Goal: Information Seeking & Learning: Understand process/instructions

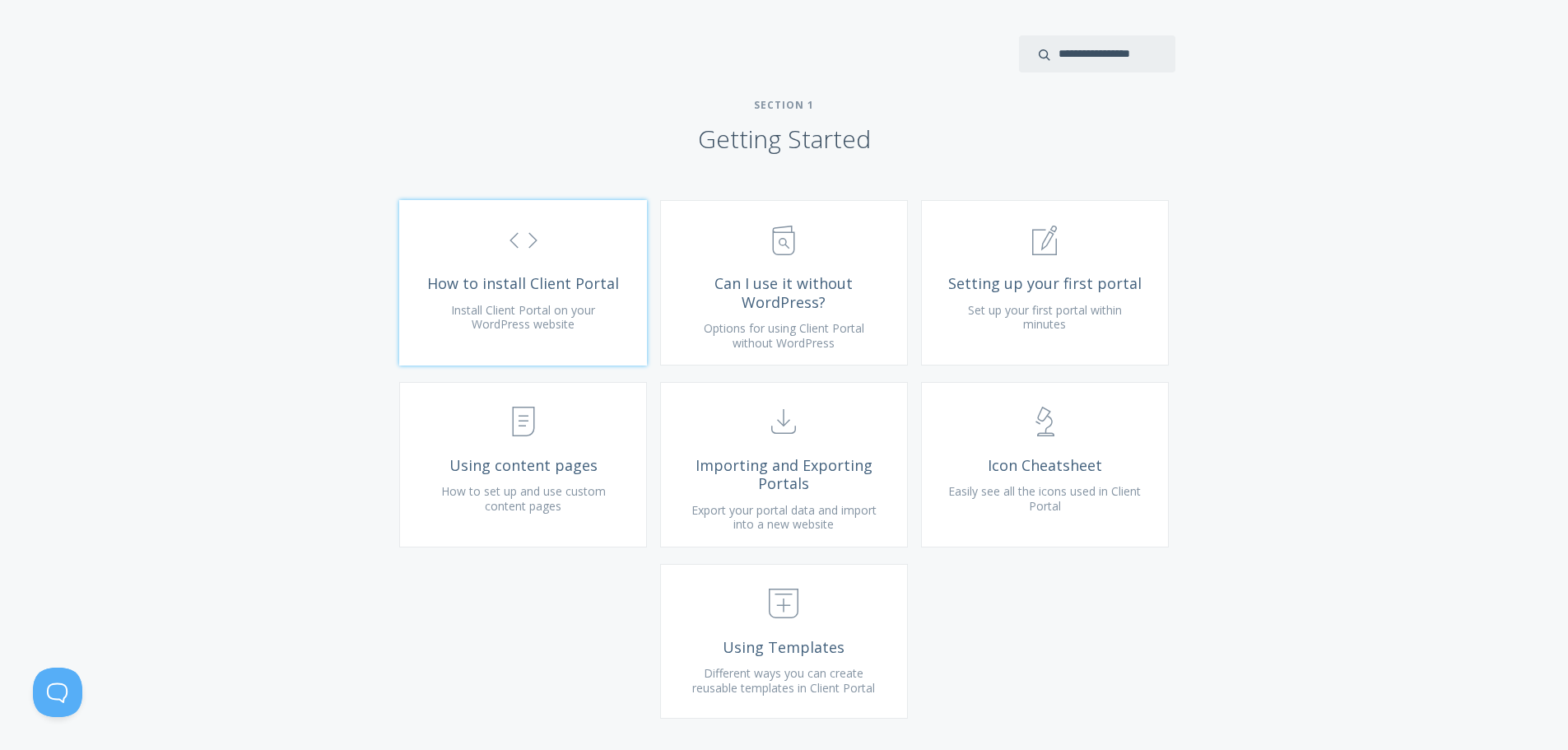
click at [550, 323] on span "Install Client Portal on your WordPress website" at bounding box center [523, 316] width 144 height 30
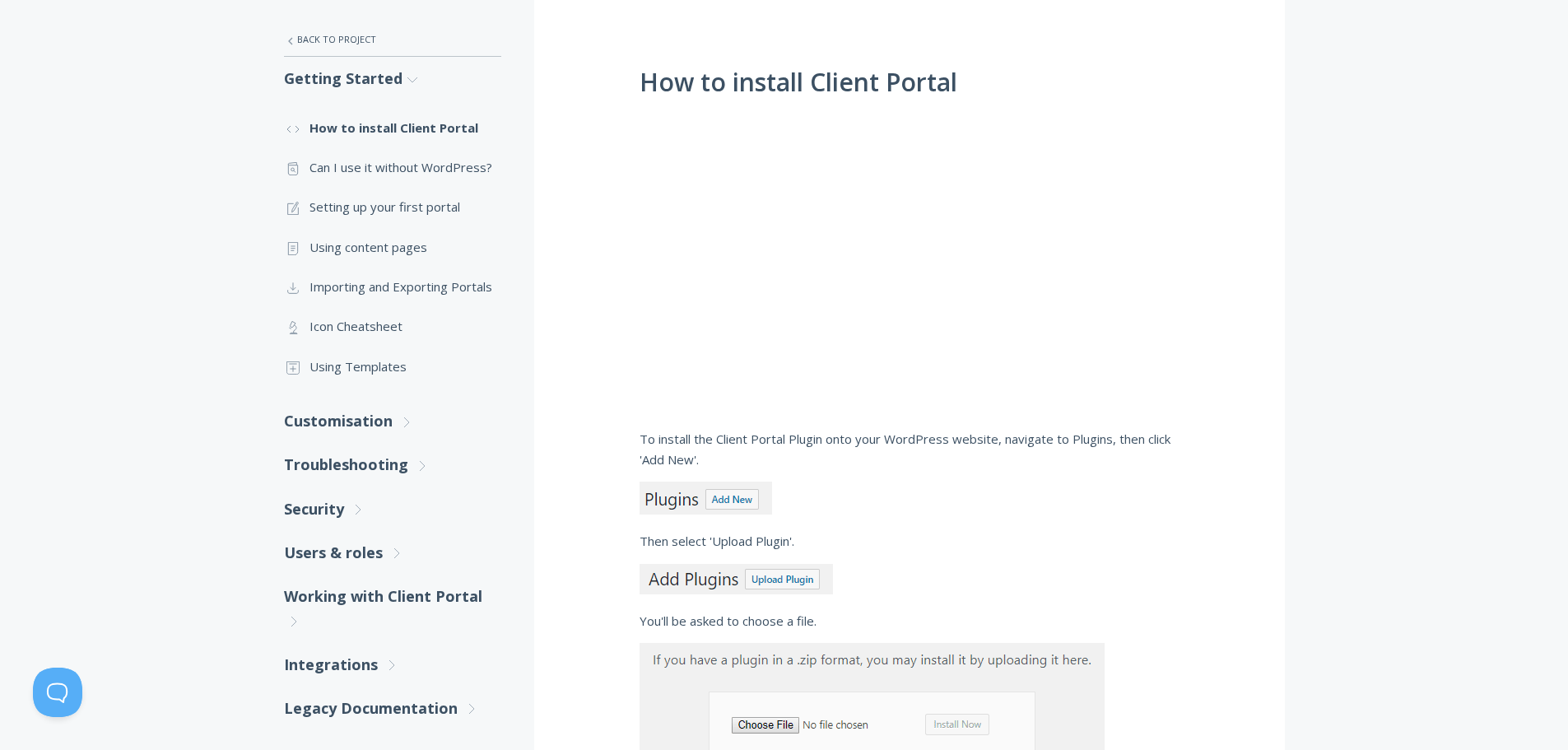
scroll to position [286, 0]
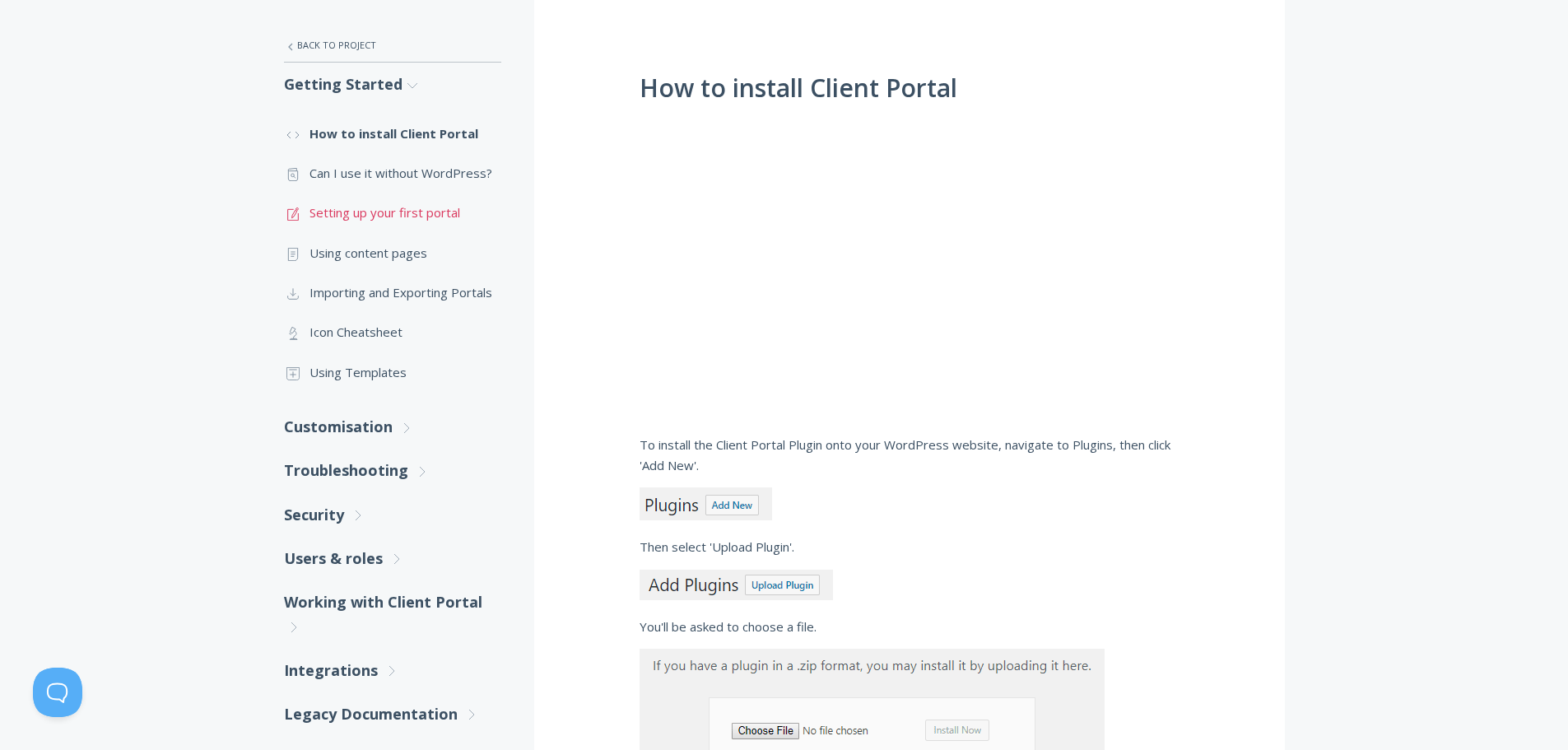
click at [387, 213] on link ".st0{fill:none;stroke:#000000;stroke-width:2;stroke-miterlimit:10;} 1. General …" at bounding box center [393, 212] width 217 height 40
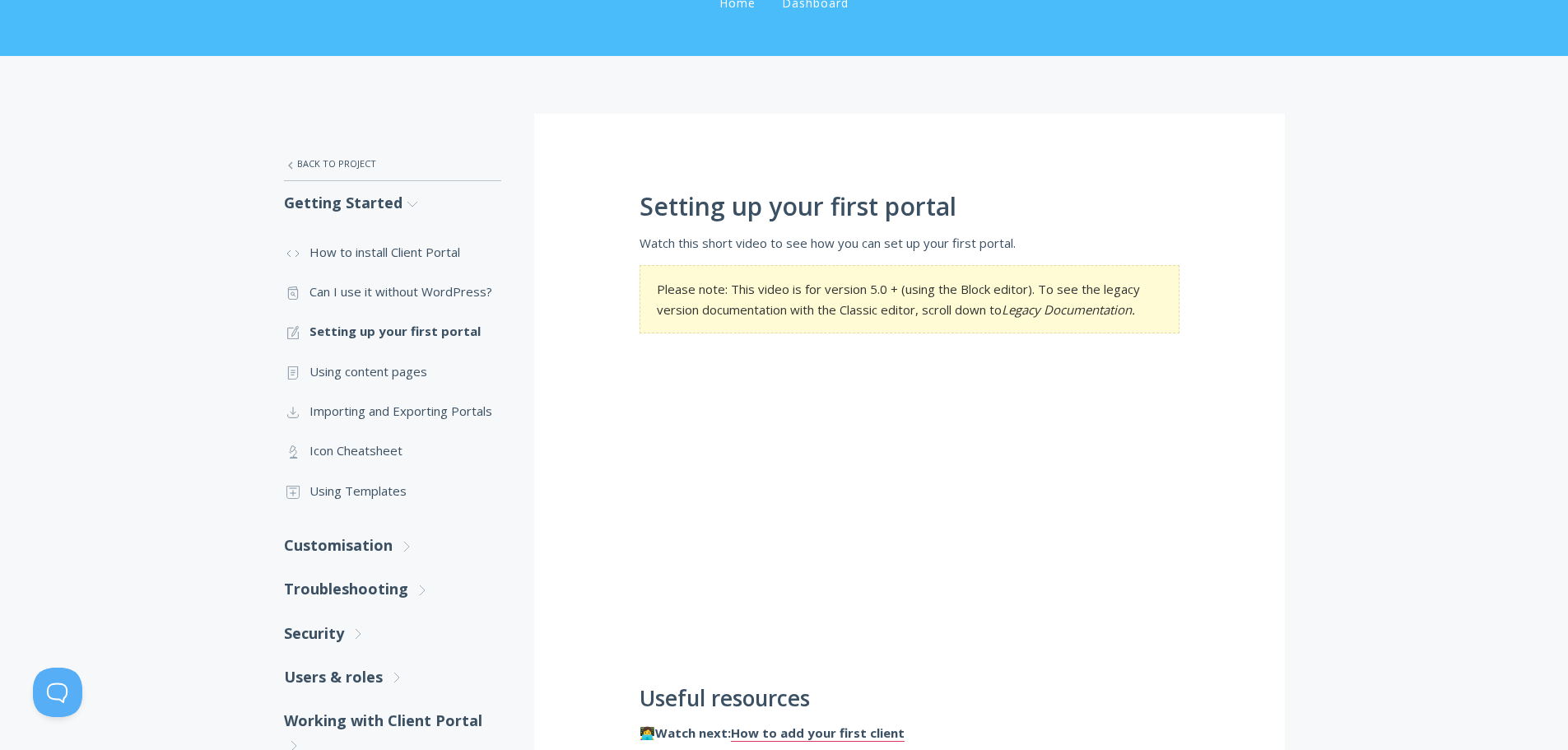
scroll to position [165, 0]
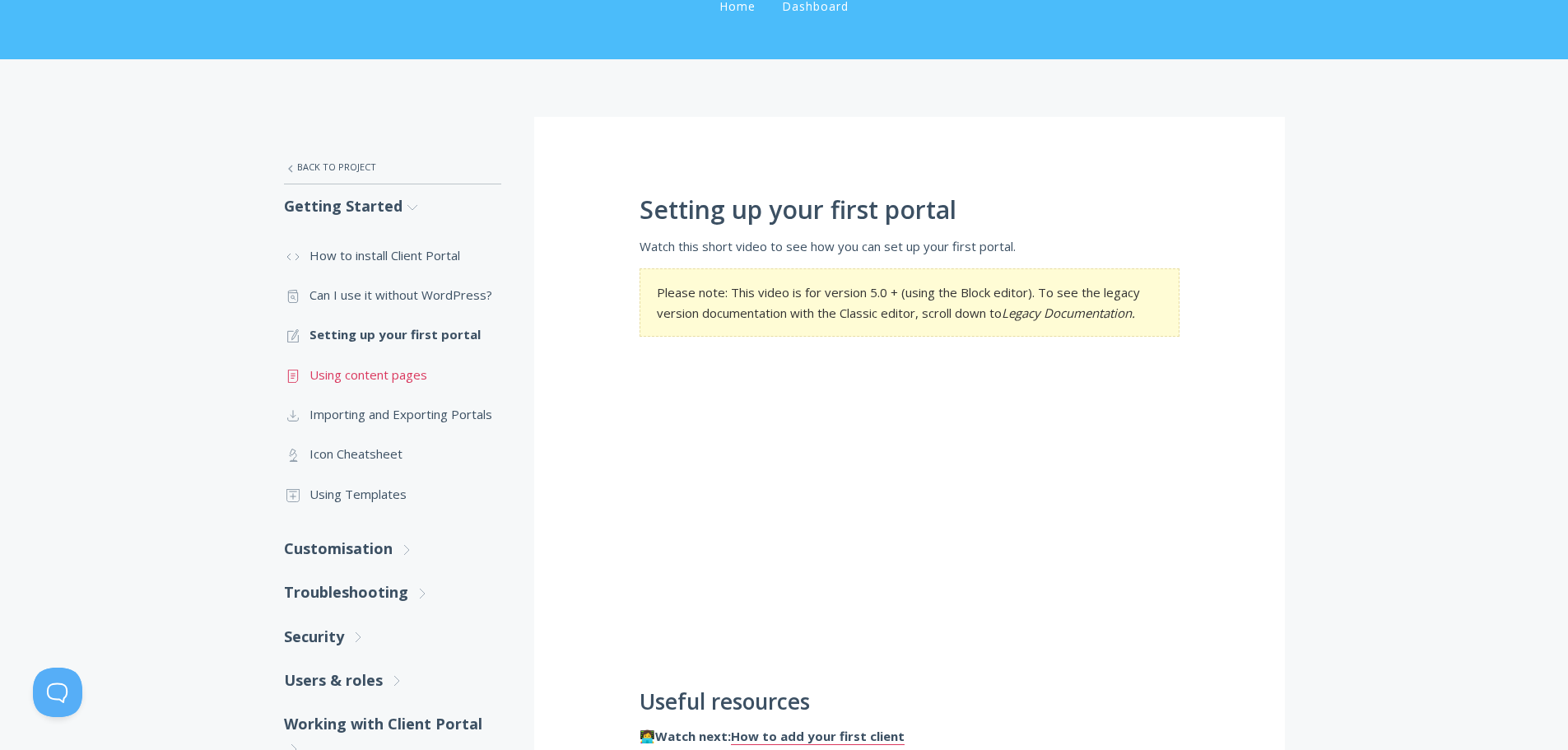
click at [400, 378] on link ".st0{fill:none;stroke:#000000;stroke-width:2;stroke-miterlimit:10;} Untitled-15…" at bounding box center [393, 375] width 217 height 40
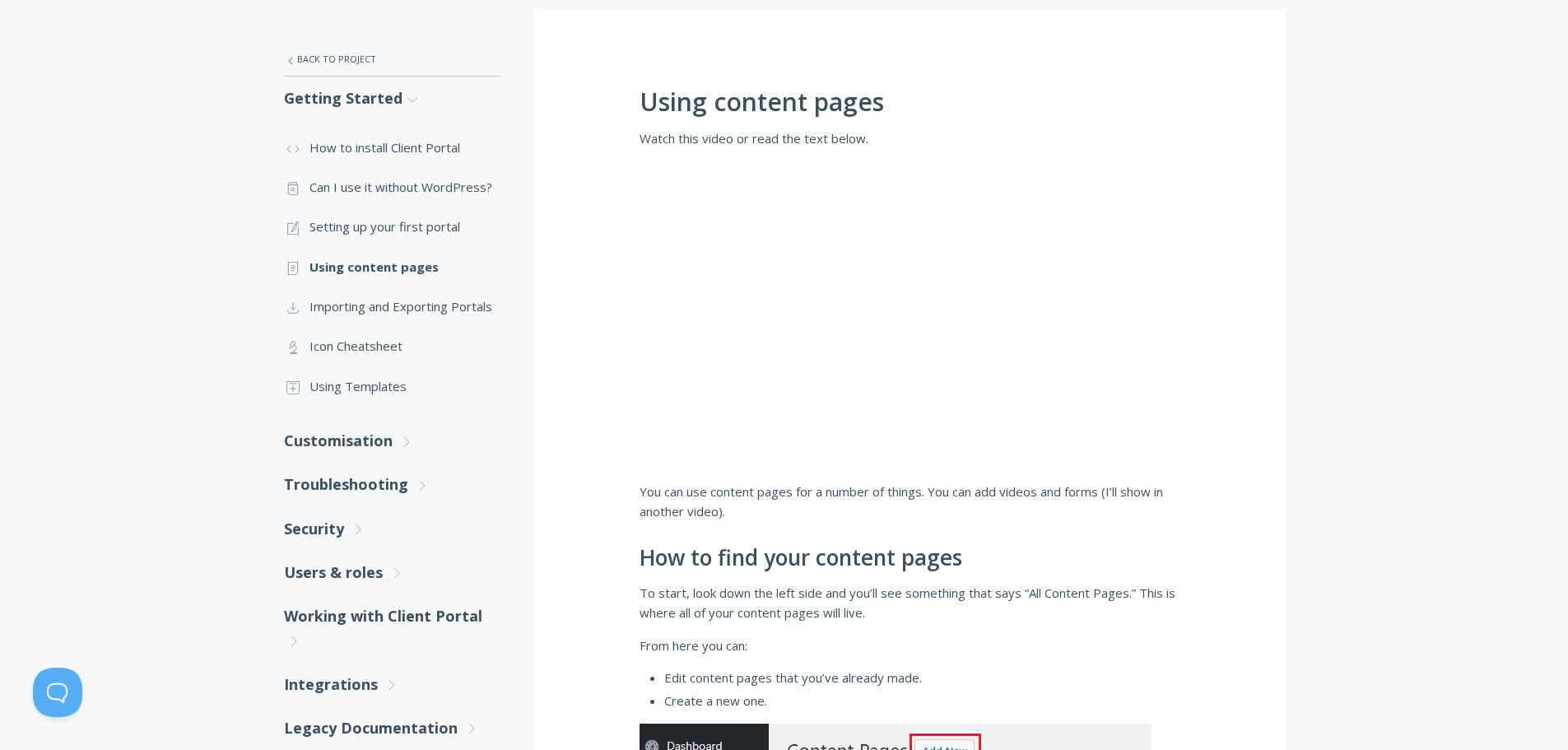
scroll to position [247, 0]
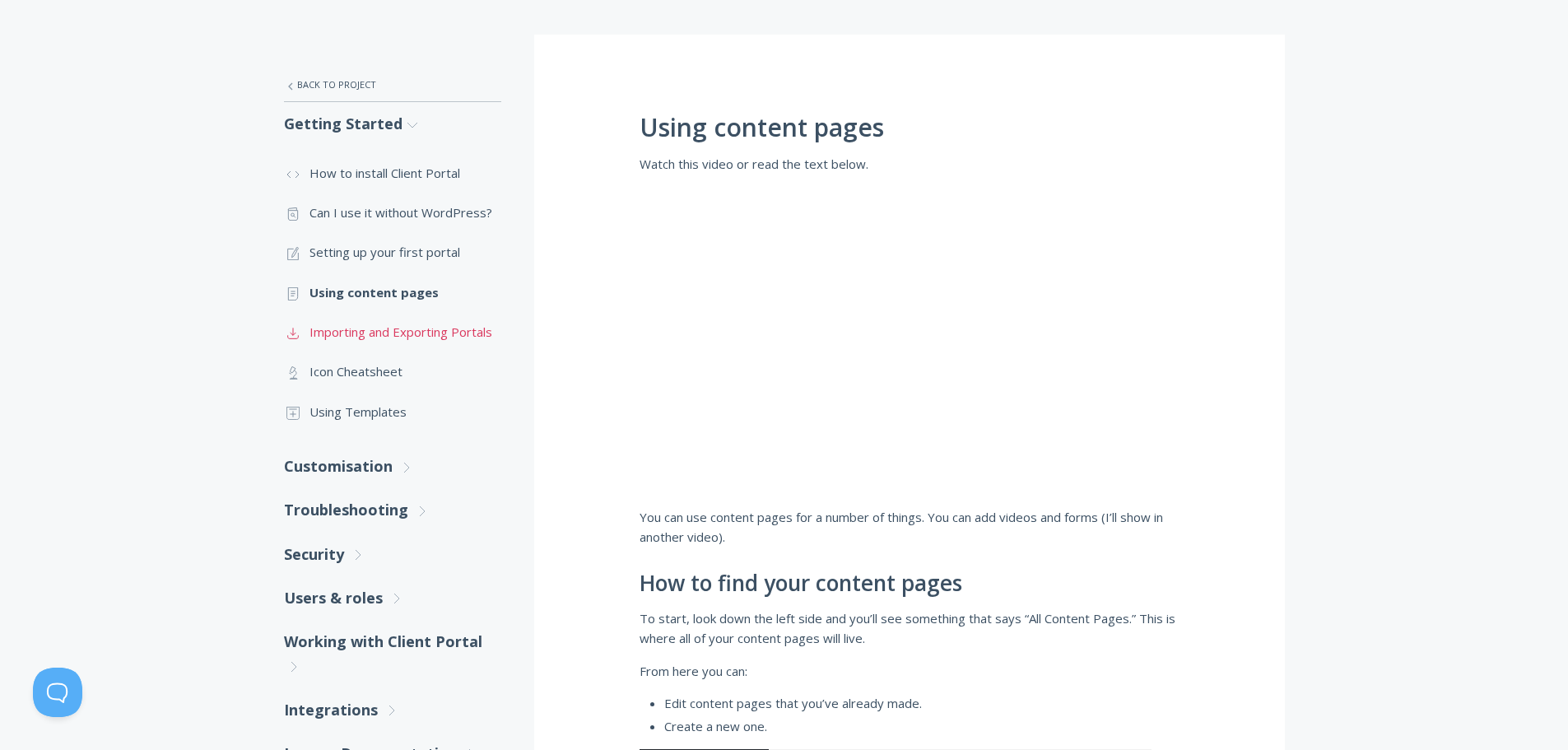
click at [382, 325] on link ".st0{fill:none;stroke:#000000;stroke-width:2;stroke-miterlimit:10;} Untitled-15…" at bounding box center [393, 332] width 217 height 40
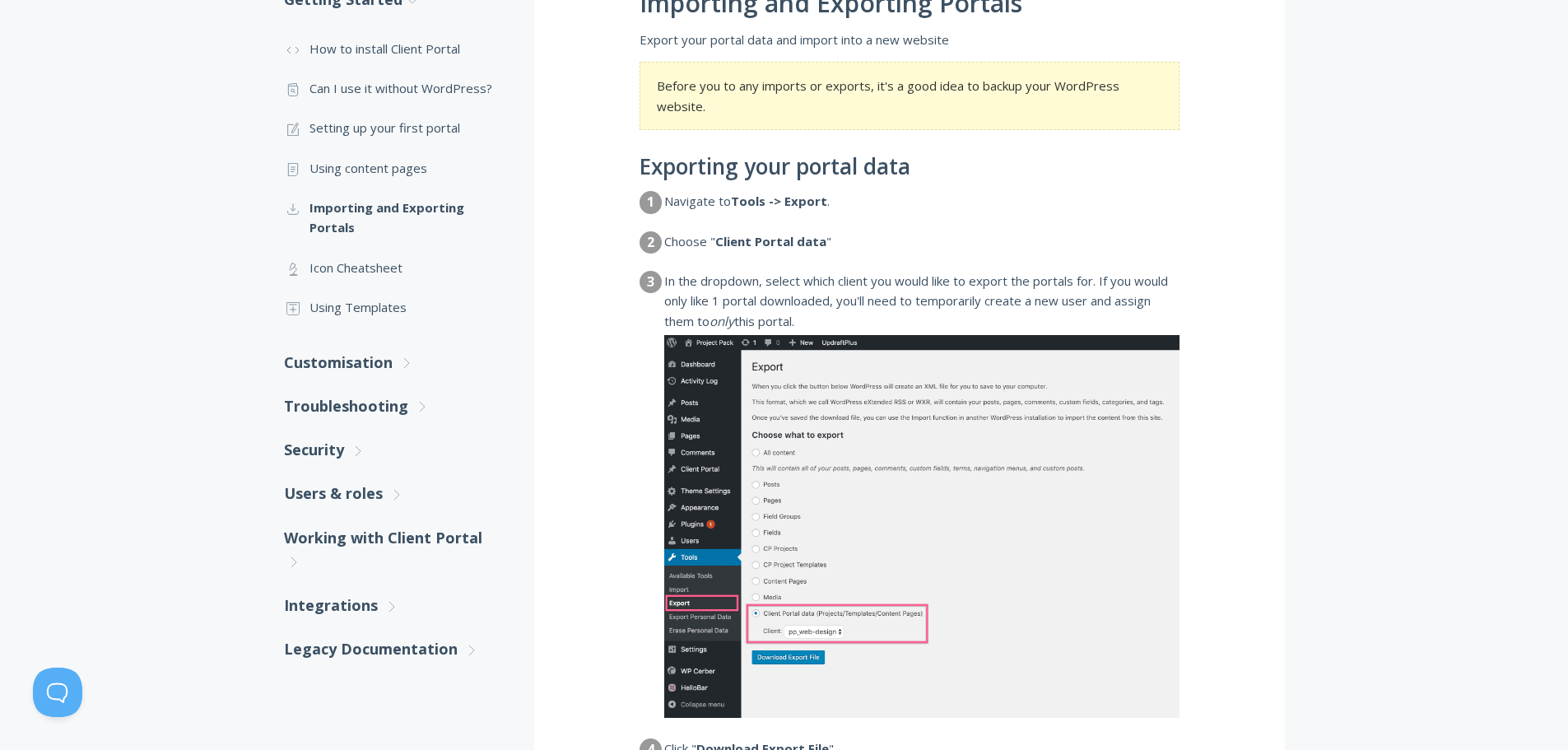
scroll to position [329, 0]
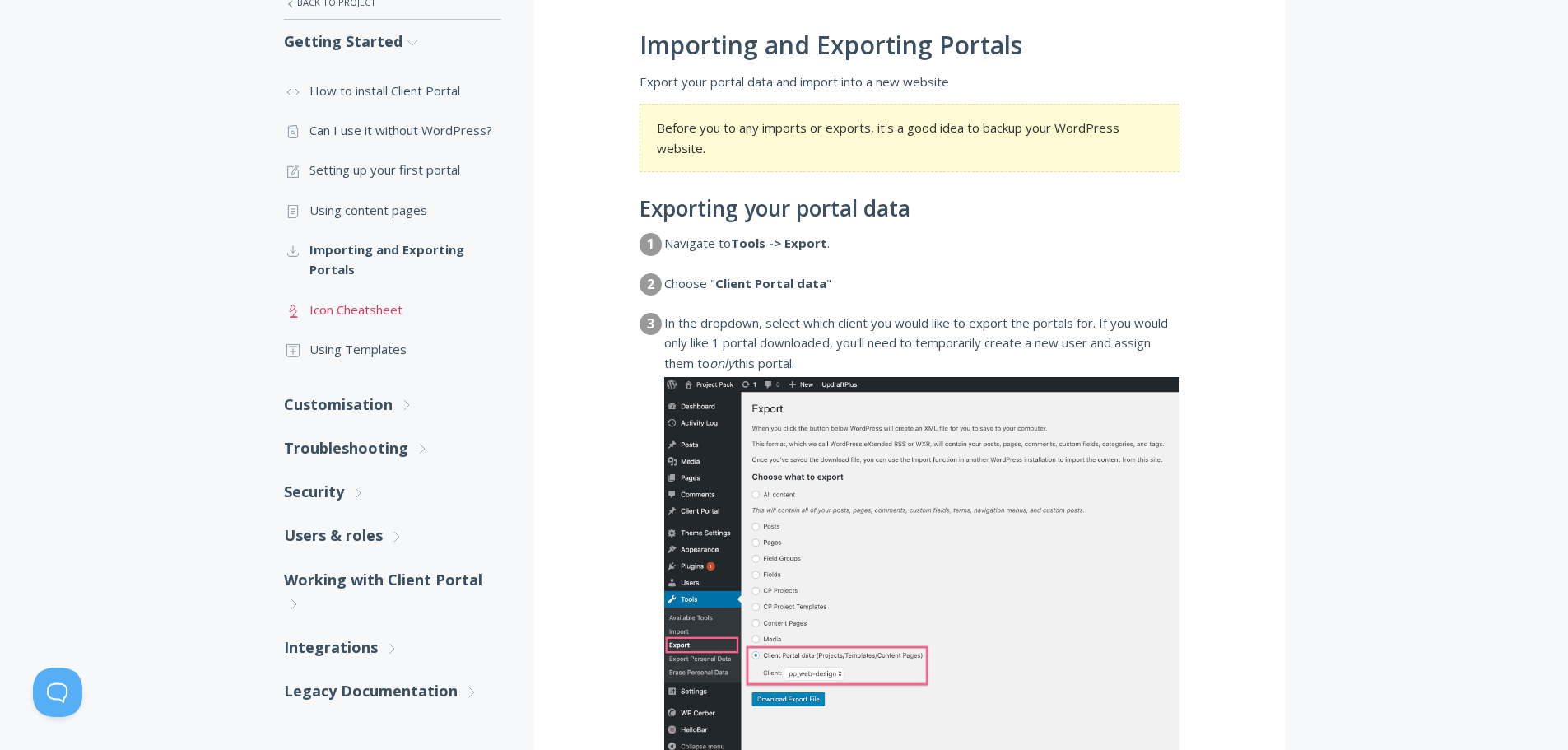
click at [394, 310] on link ".st0{fill:none;stroke:#000000;stroke-width:2;stroke-miterlimit:10;} Untitled-25…" at bounding box center [393, 310] width 217 height 40
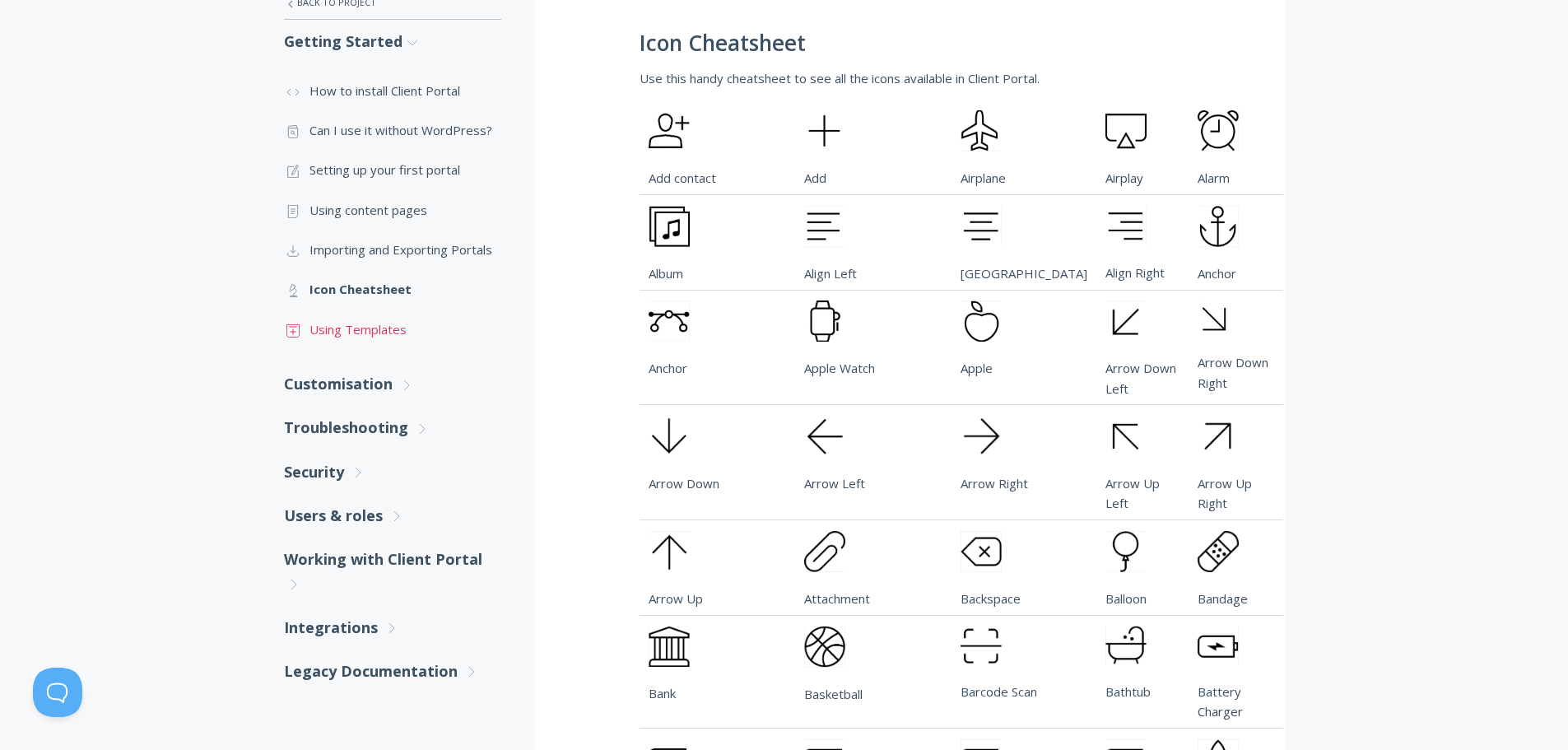
click at [378, 328] on link ".st0{fill:none;stroke:#000000;stroke-width:2;stroke-miterlimit:10;} Untitled-18…" at bounding box center [393, 329] width 217 height 40
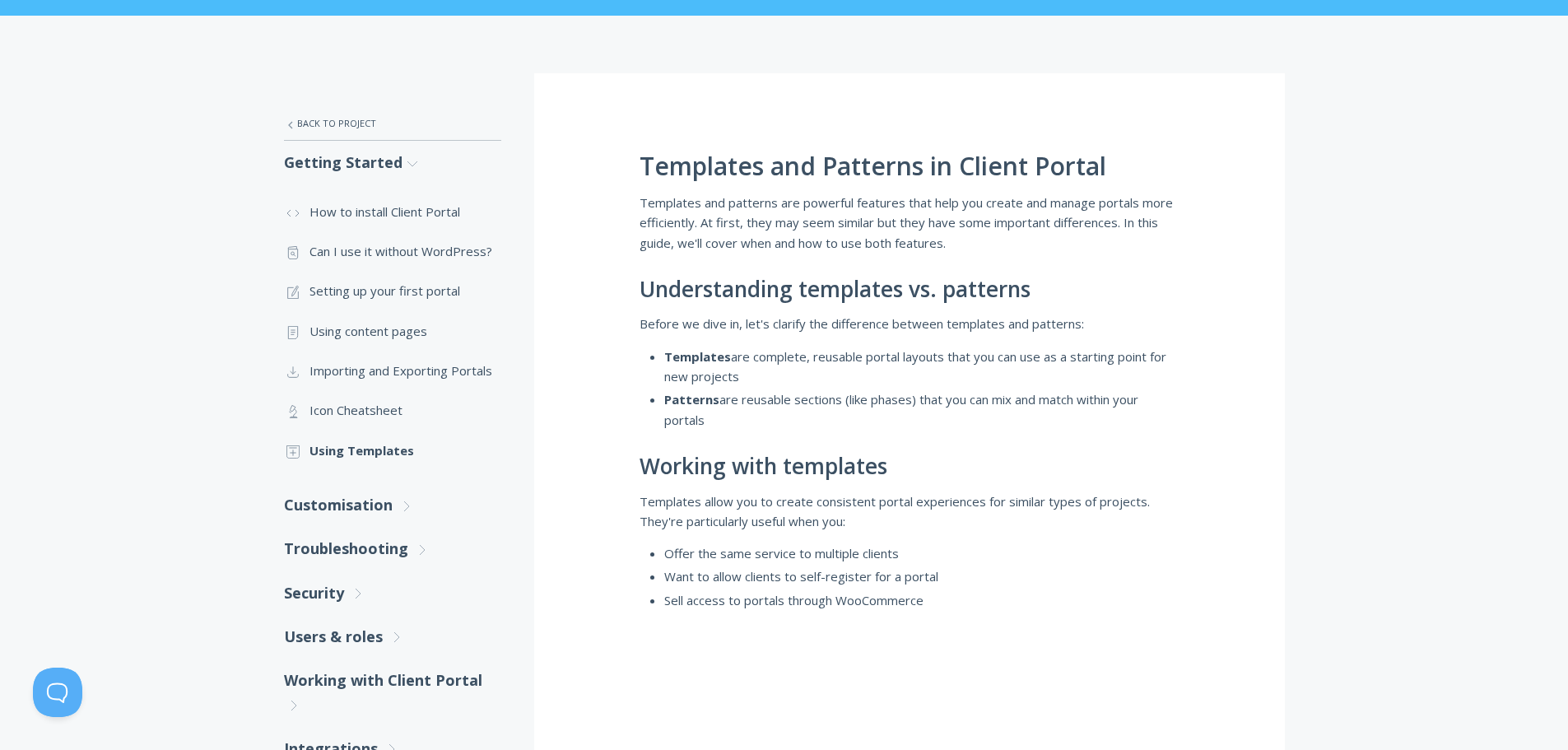
scroll to position [329, 0]
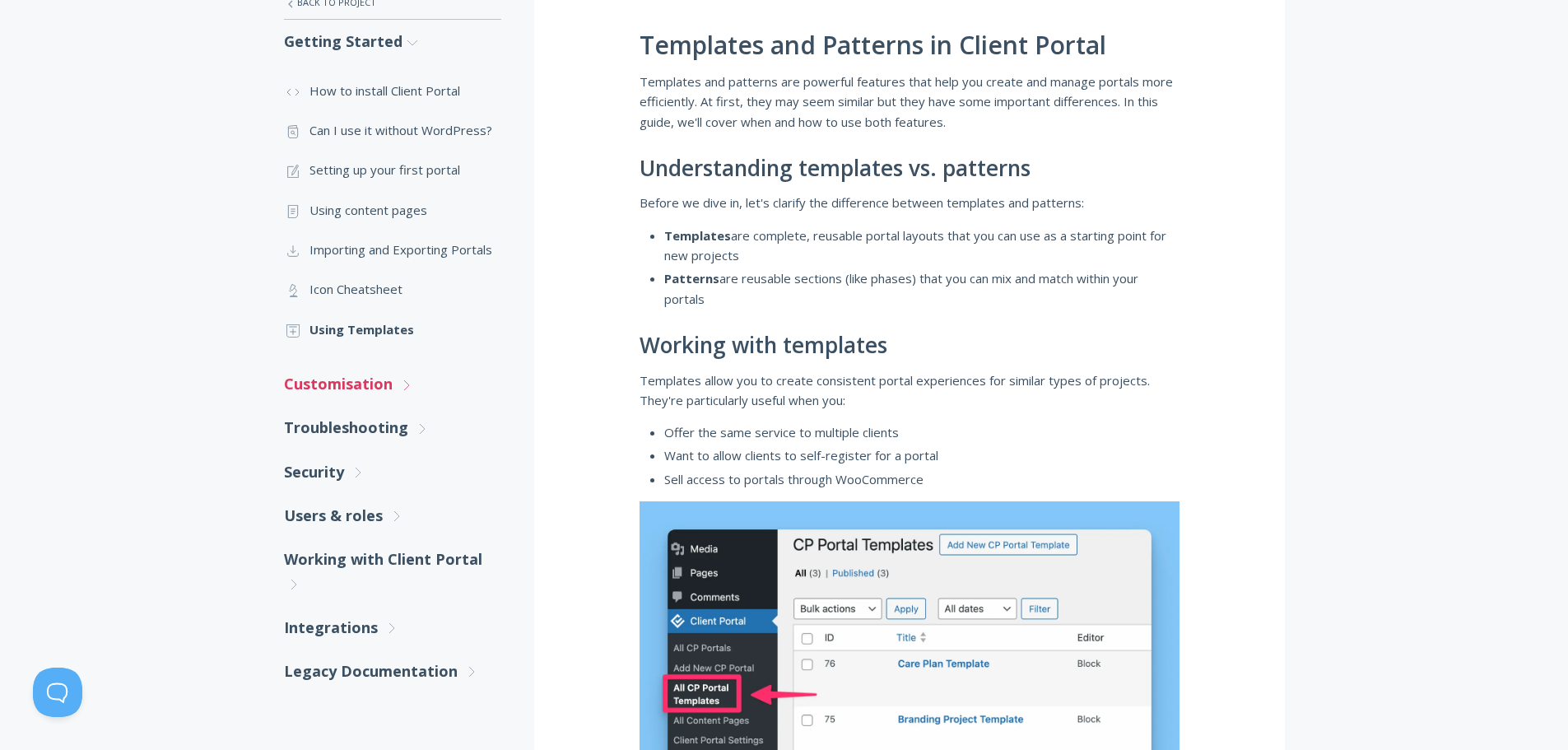
click at [397, 379] on link "Customisation .st0{fill:none;stroke:#000000;stroke-width:2;stroke-miterlimit:10…" at bounding box center [393, 383] width 217 height 44
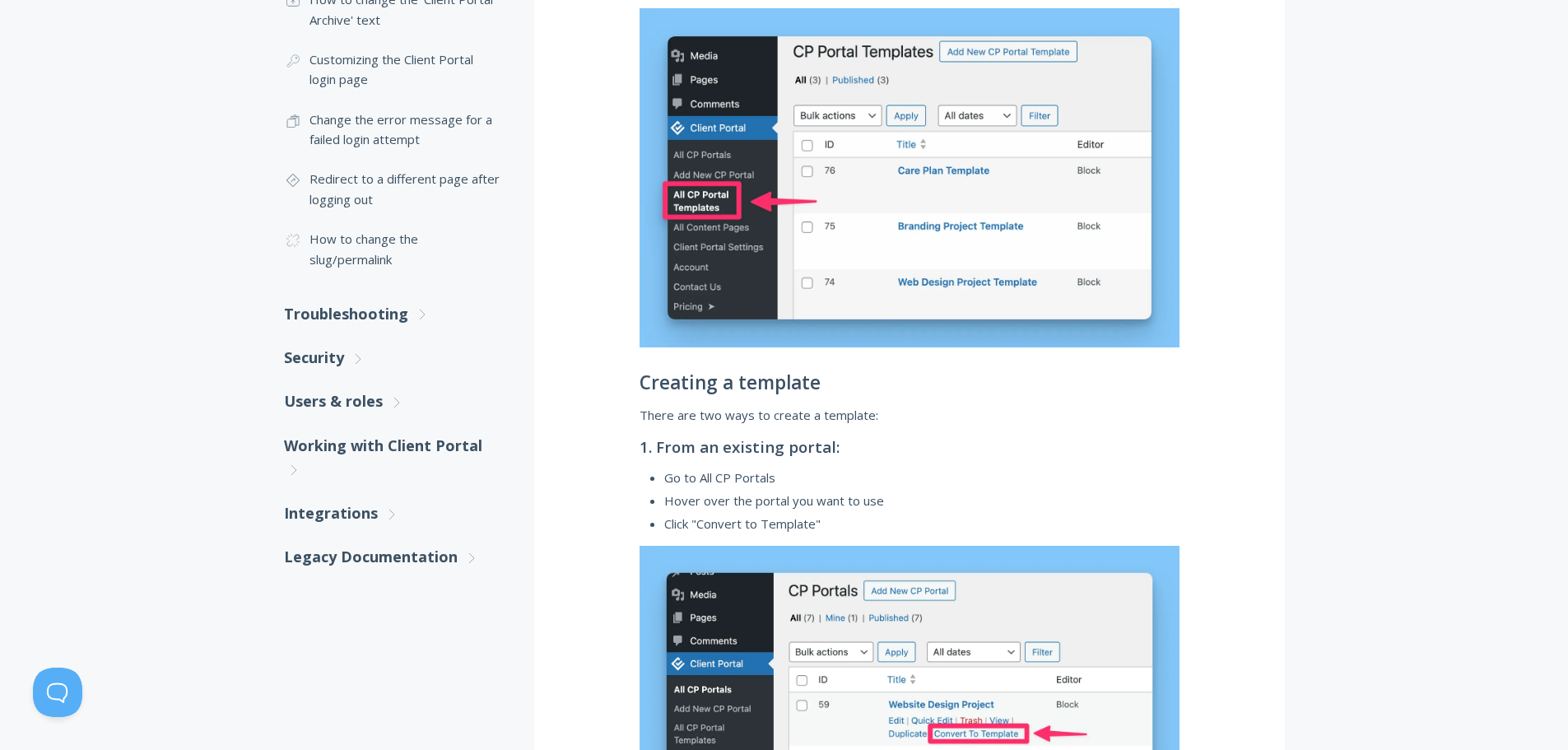
scroll to position [824, 0]
click at [360, 357] on polyline at bounding box center [358, 358] width 5 height 10
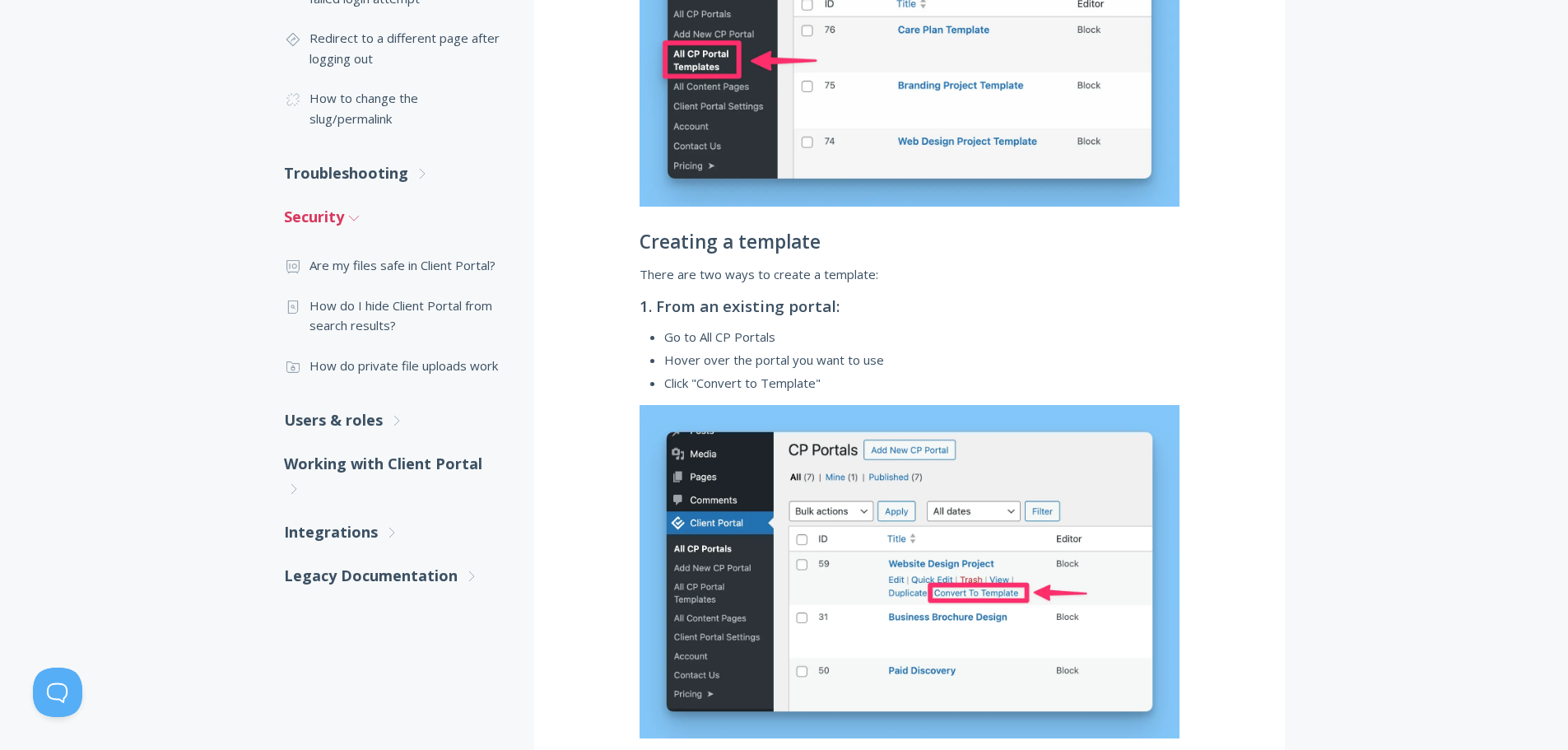
scroll to position [988, 0]
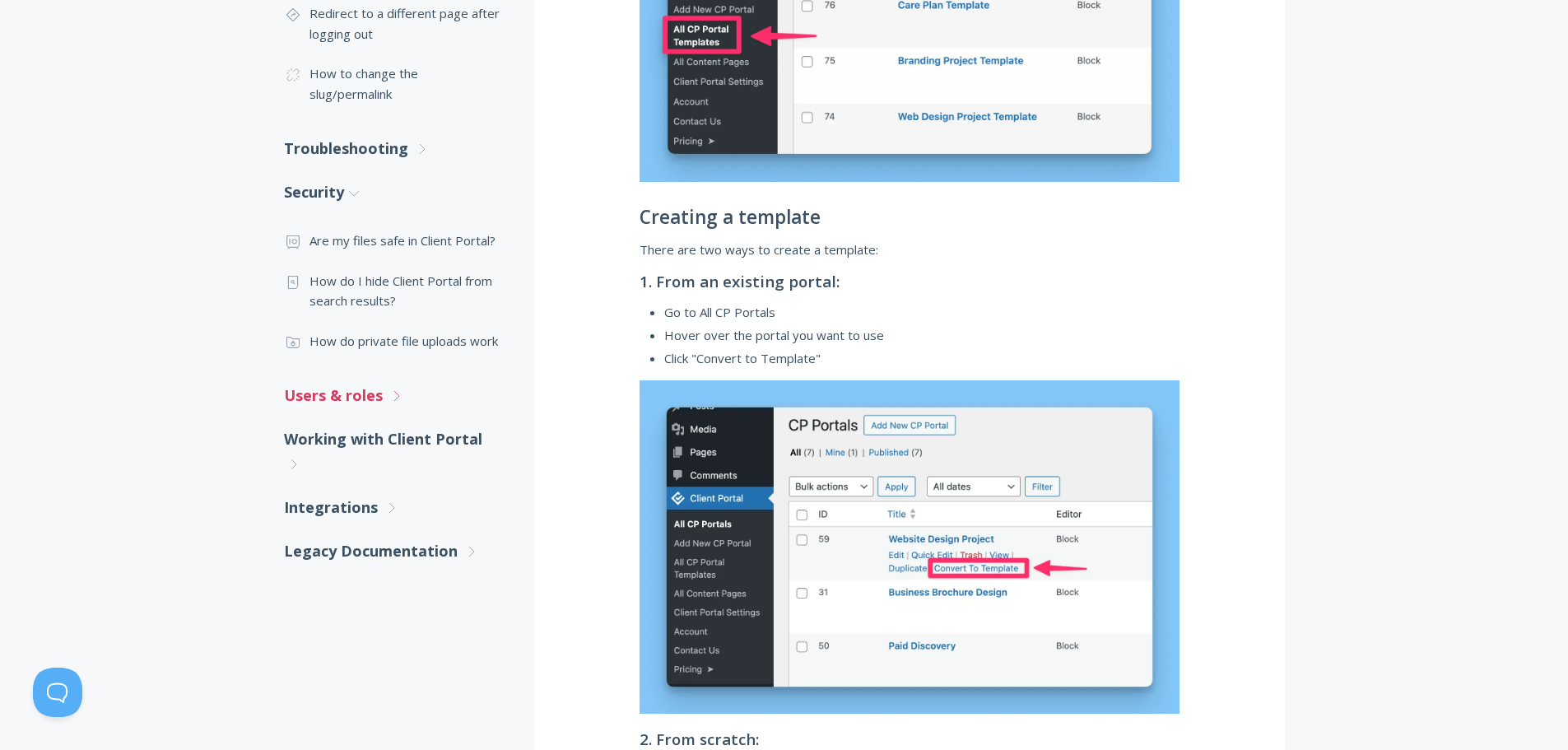
click at [390, 386] on span ".st0{fill:none;stroke:#000000;stroke-width:2;stroke-miterlimit:10;} Untitled-27" at bounding box center [396, 395] width 15 height 17
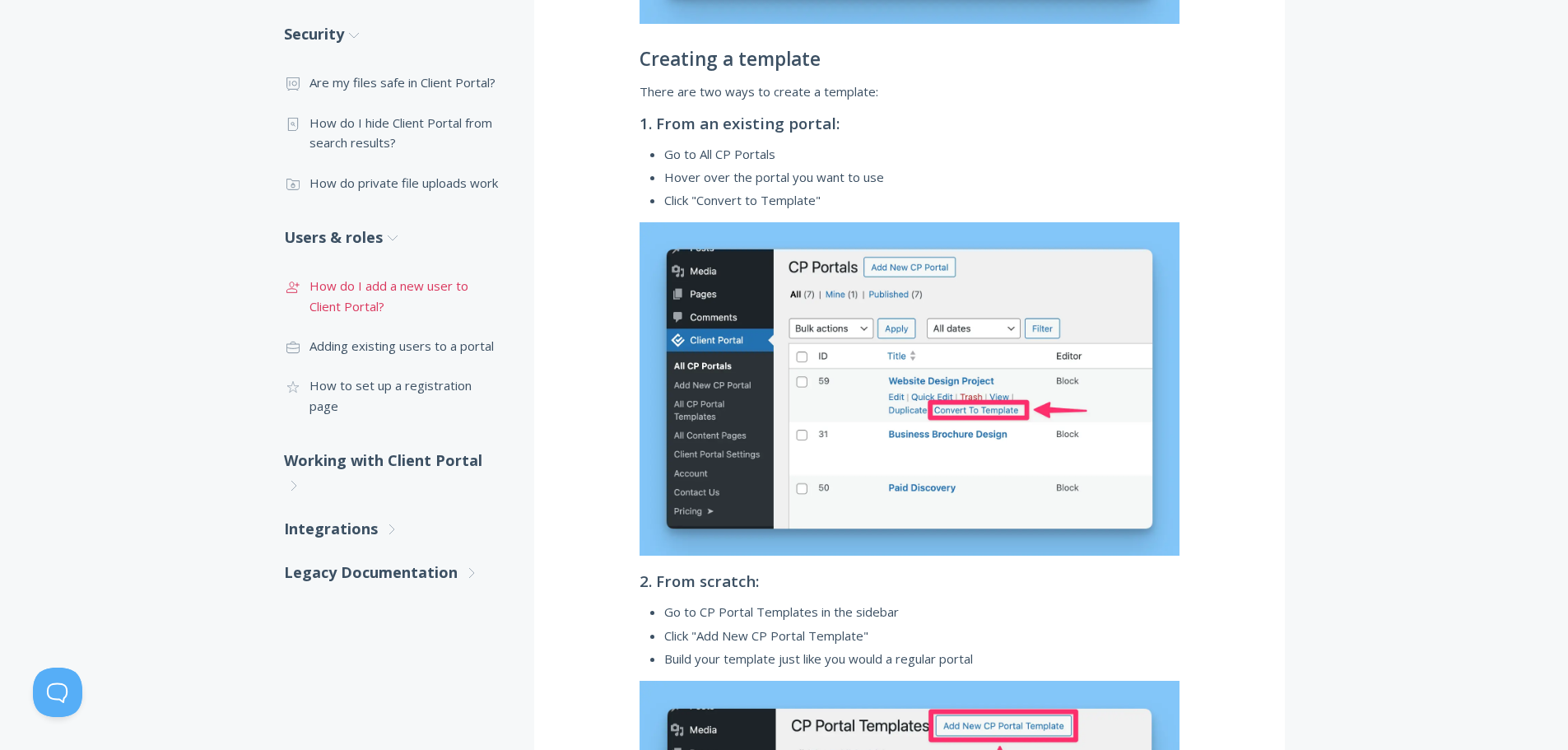
scroll to position [1153, 0]
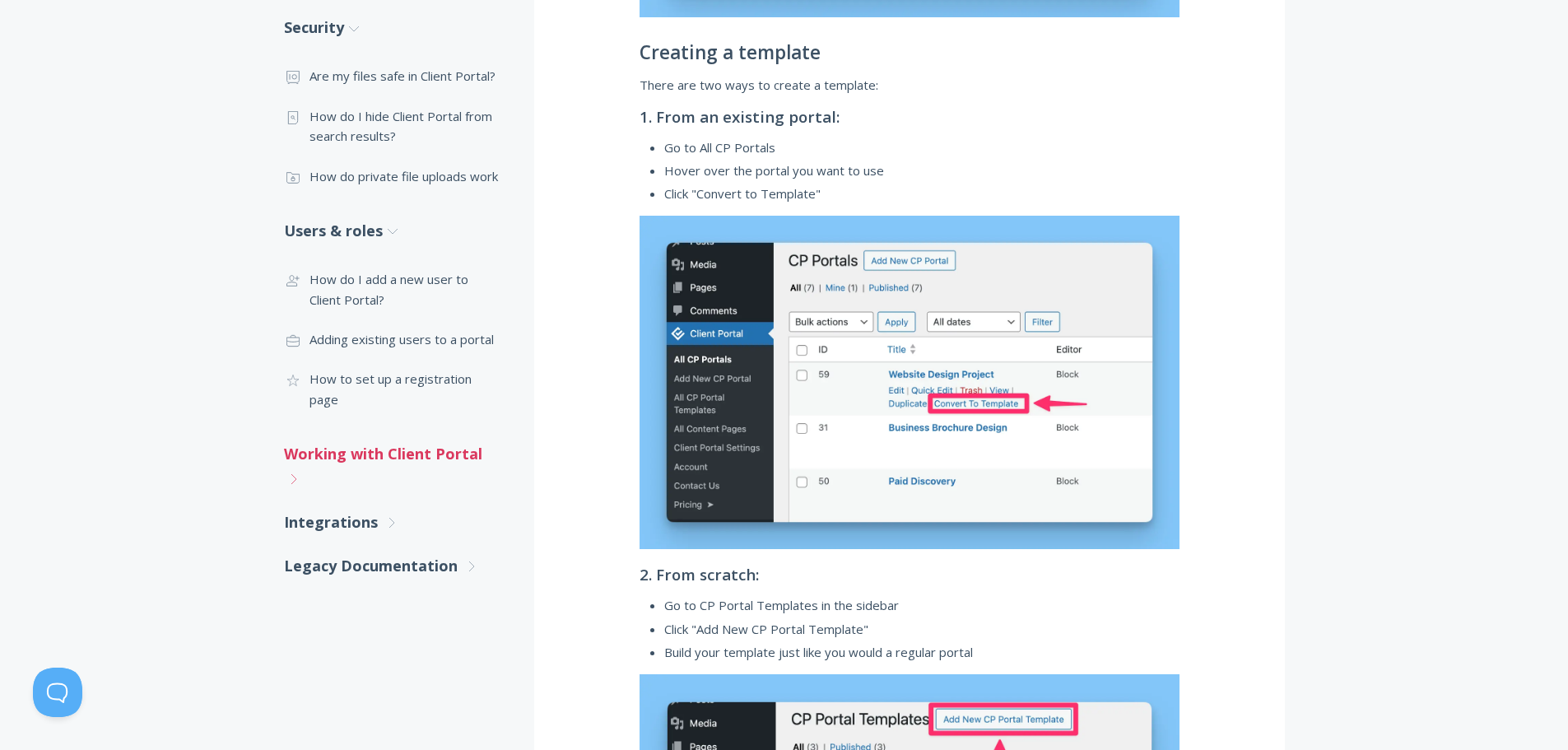
click at [381, 433] on link "Working with Client Portal .st0{fill:none;stroke:#000000;stroke-width:2;stroke-…" at bounding box center [393, 467] width 217 height 68
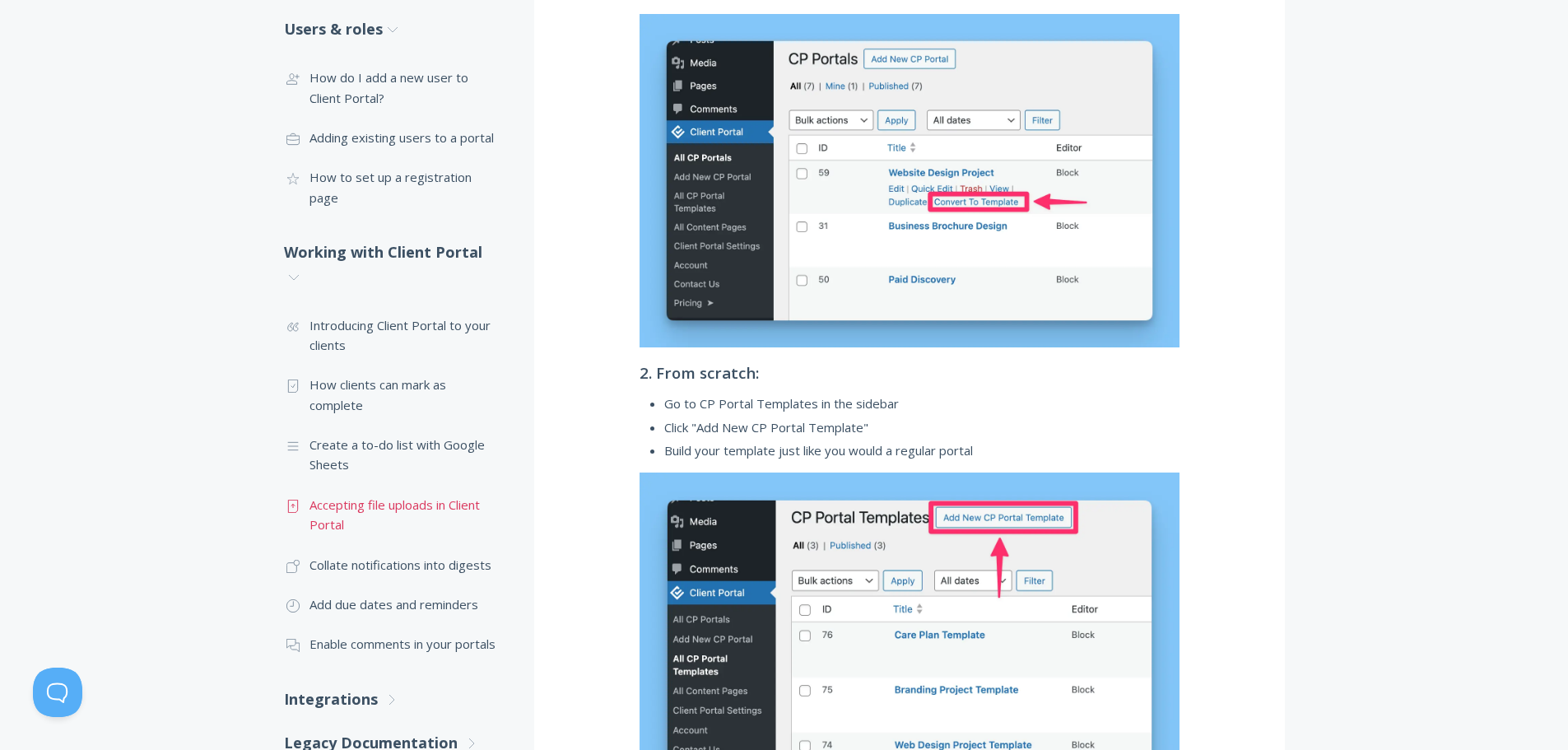
scroll to position [1564, 0]
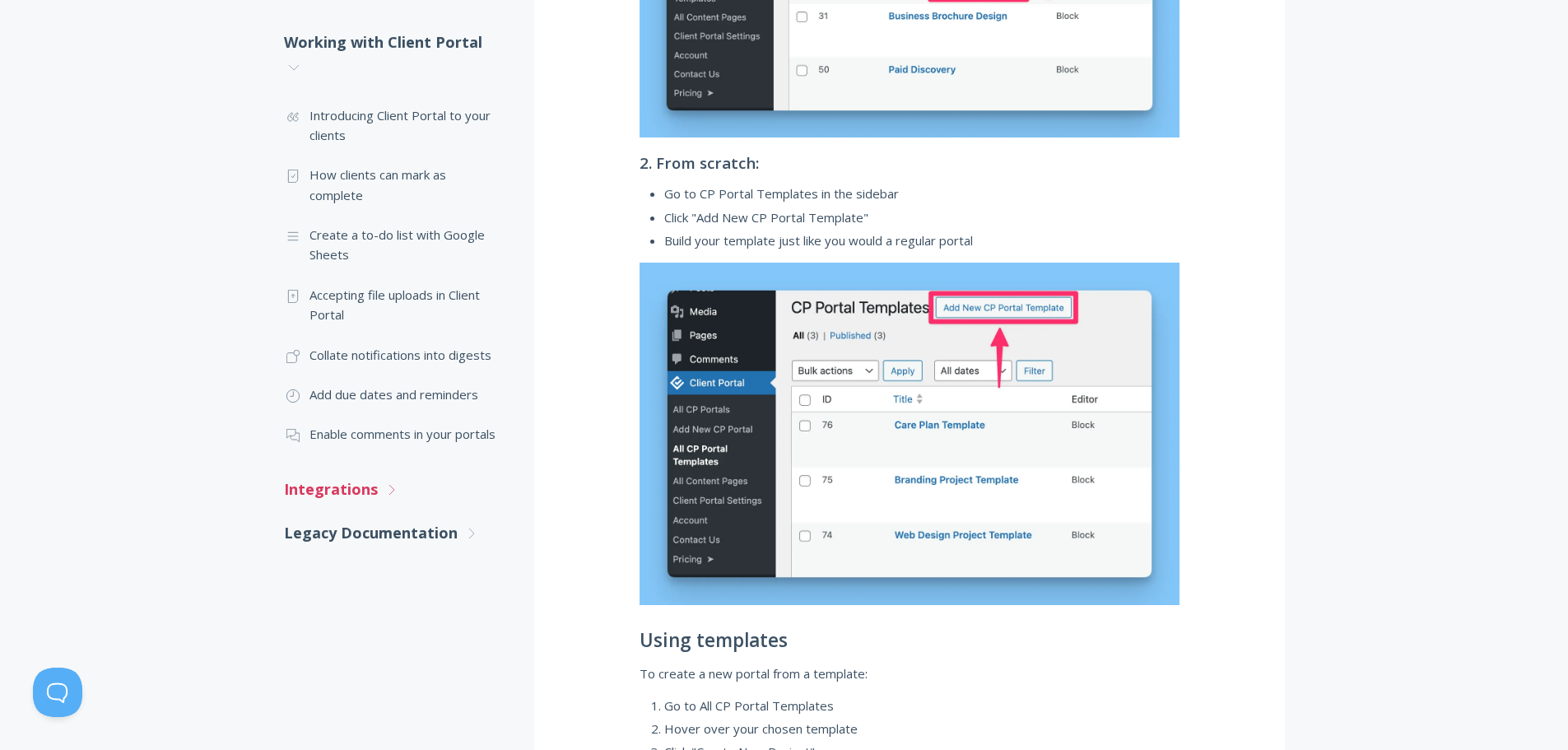
click at [368, 470] on link "Integrations .st0{fill:none;stroke:#000000;stroke-width:2;stroke-miterlimit:10;…" at bounding box center [393, 489] width 217 height 44
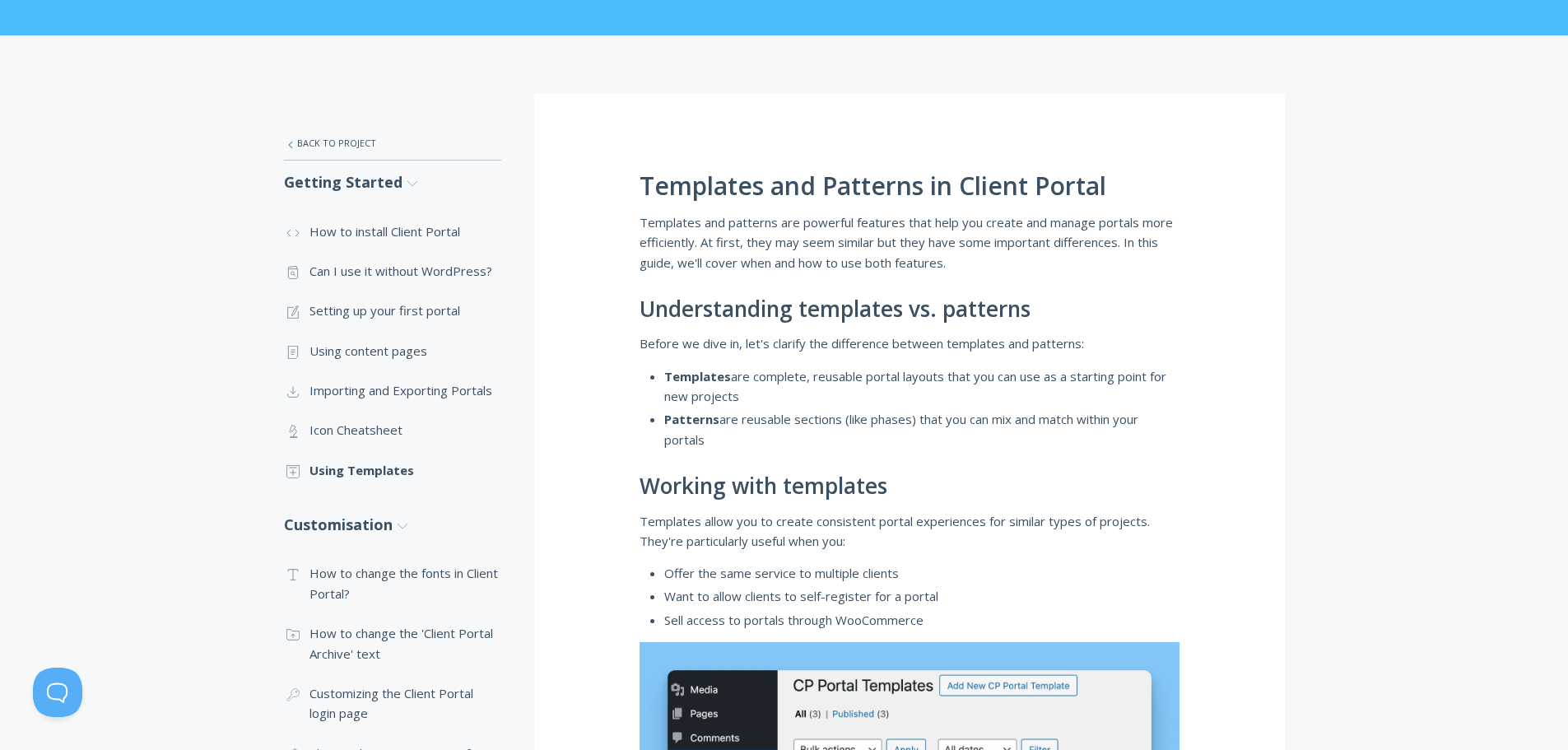
scroll to position [247, 0]
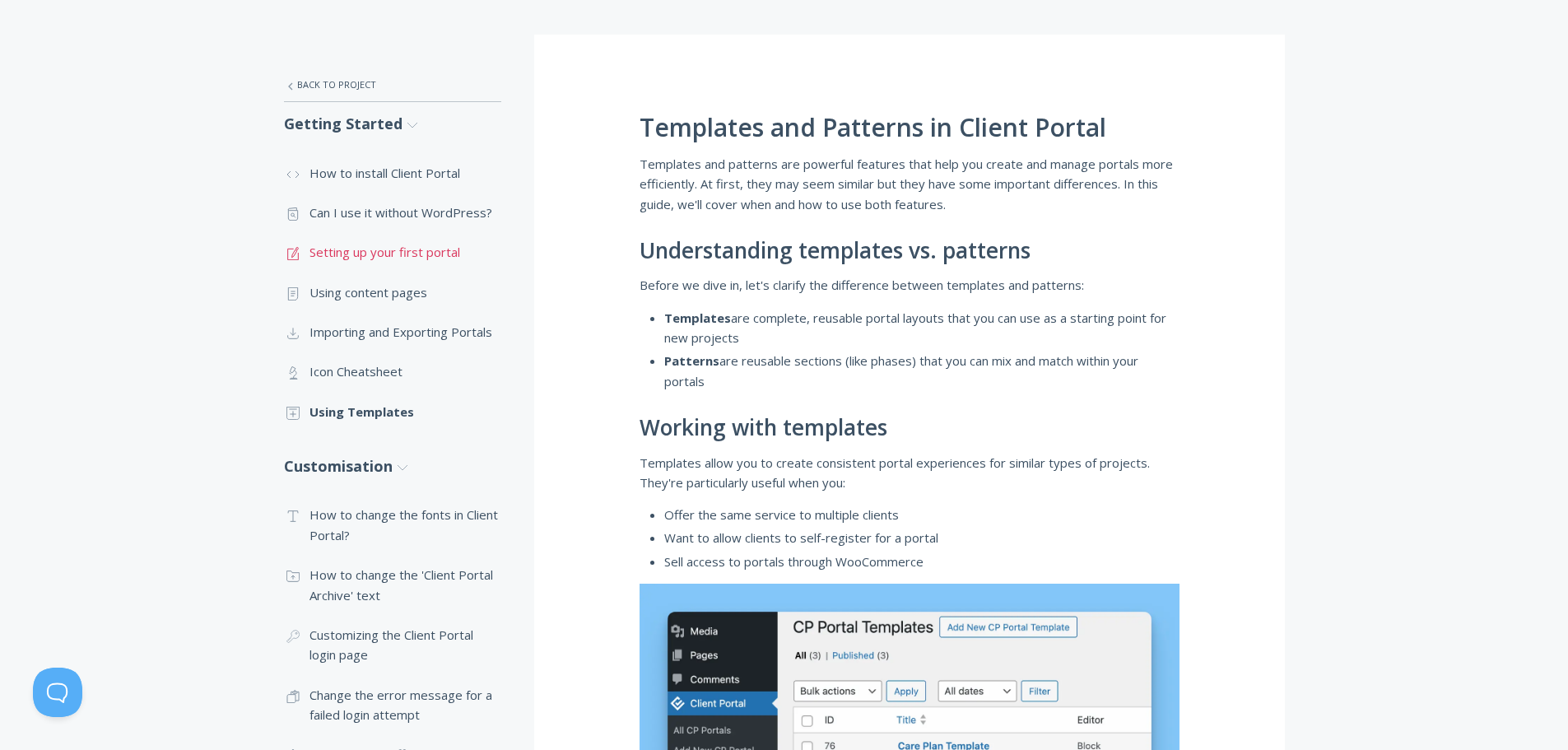
click at [390, 256] on link ".st0{fill:none;stroke:#000000;stroke-width:2;stroke-miterlimit:10;} 1. General …" at bounding box center [393, 251] width 217 height 40
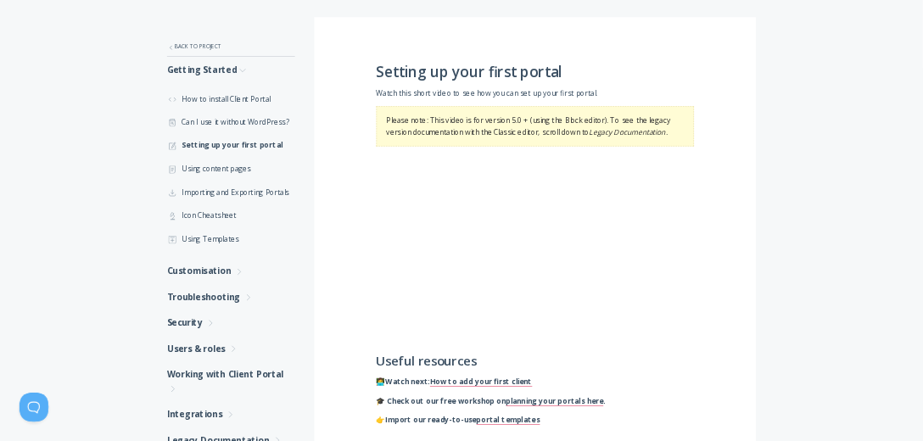
scroll to position [255, 0]
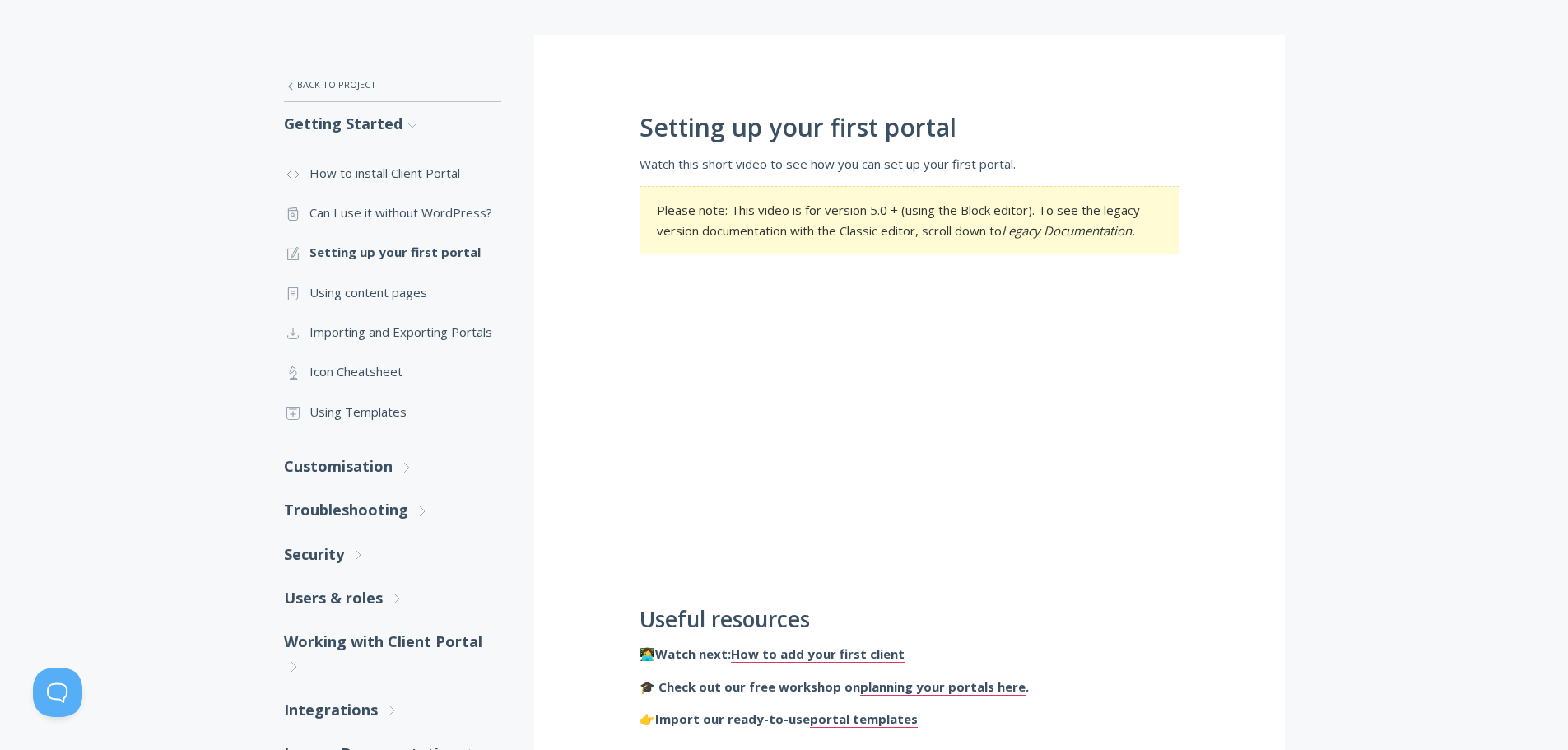
drag, startPoint x: 1178, startPoint y: 473, endPoint x: 1239, endPoint y: 473, distance: 61.0
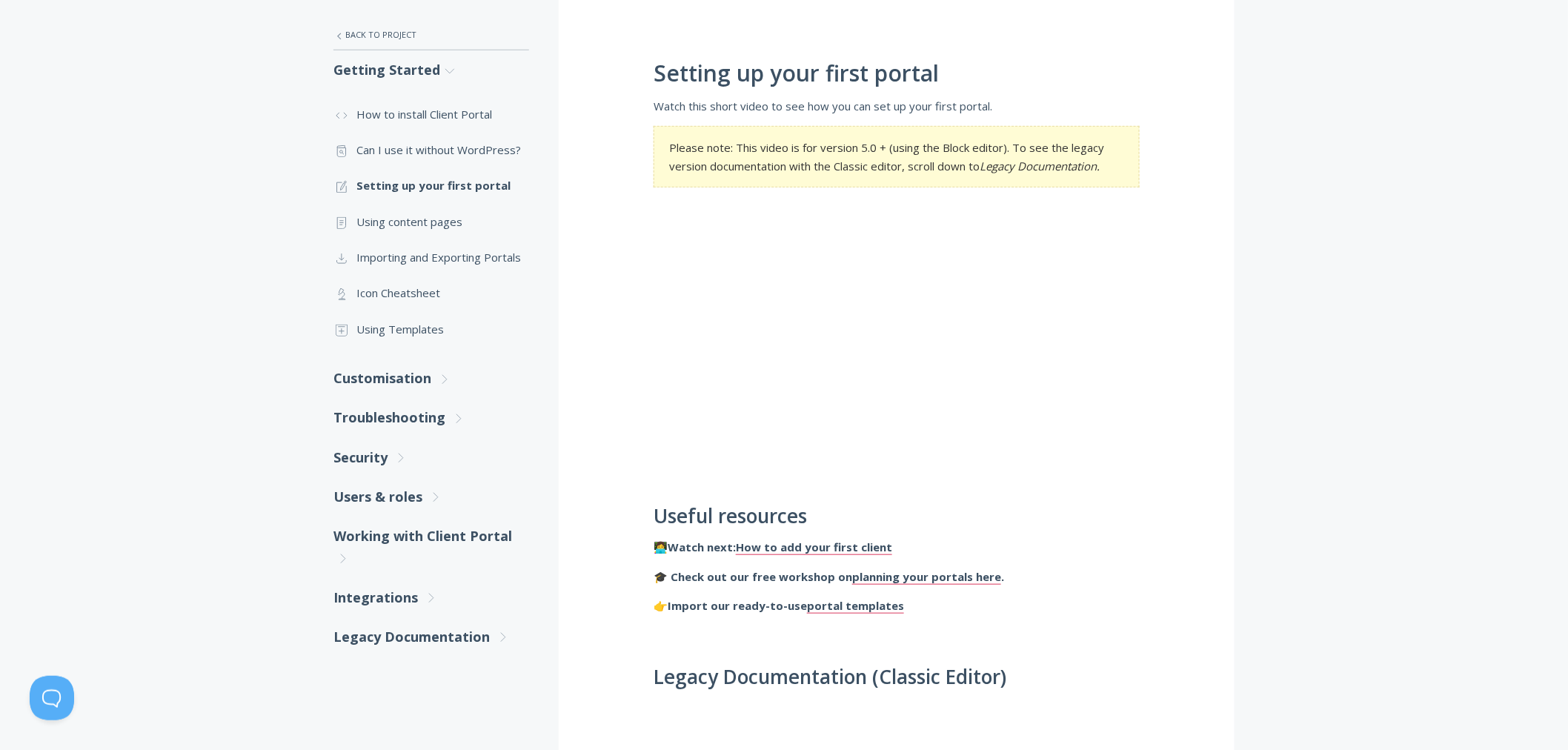
scroll to position [493, 0]
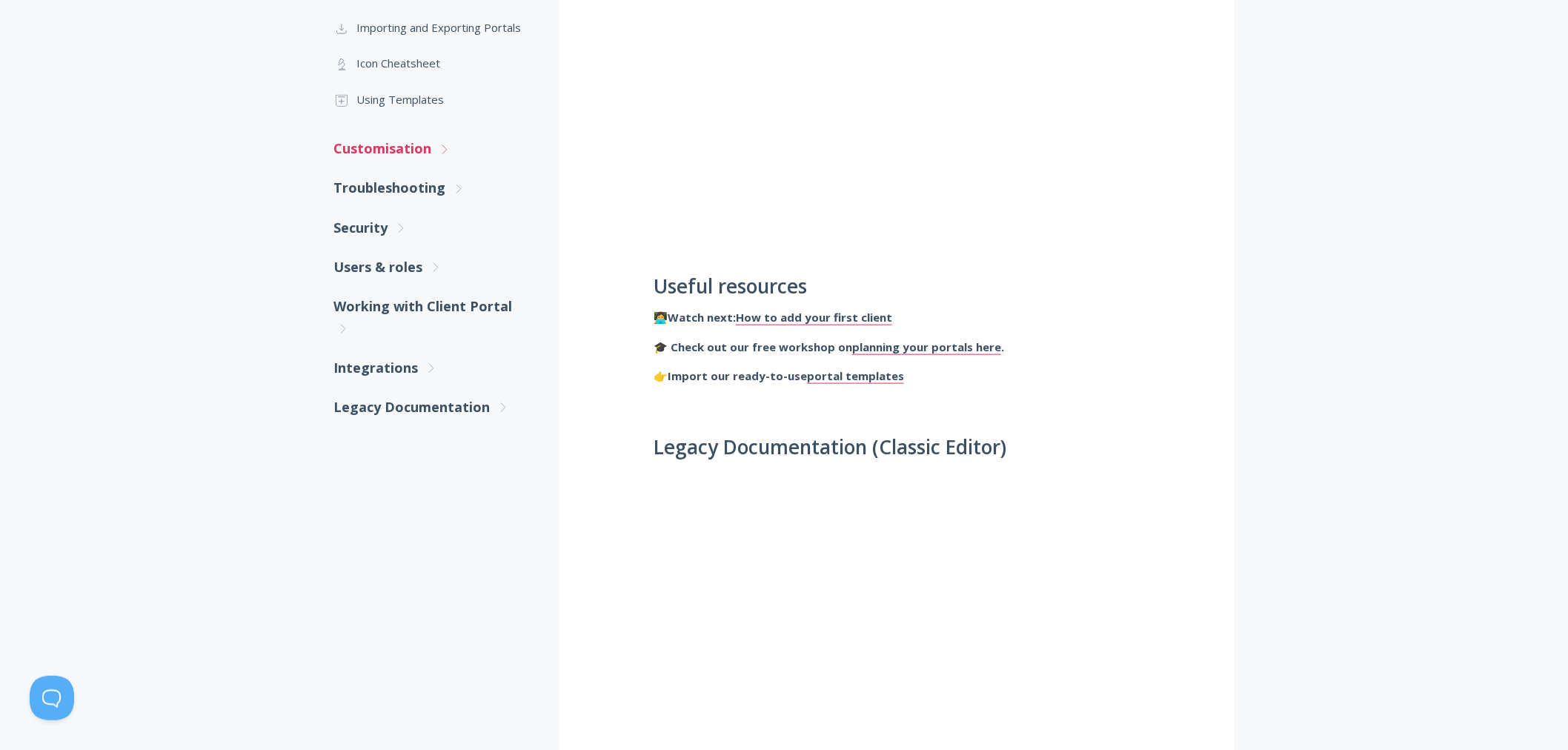
click at [414, 153] on link "Customisation .st0{fill:none;stroke:#000000;stroke-width:2;stroke-miterlimit:10…" at bounding box center [431, 148] width 196 height 39
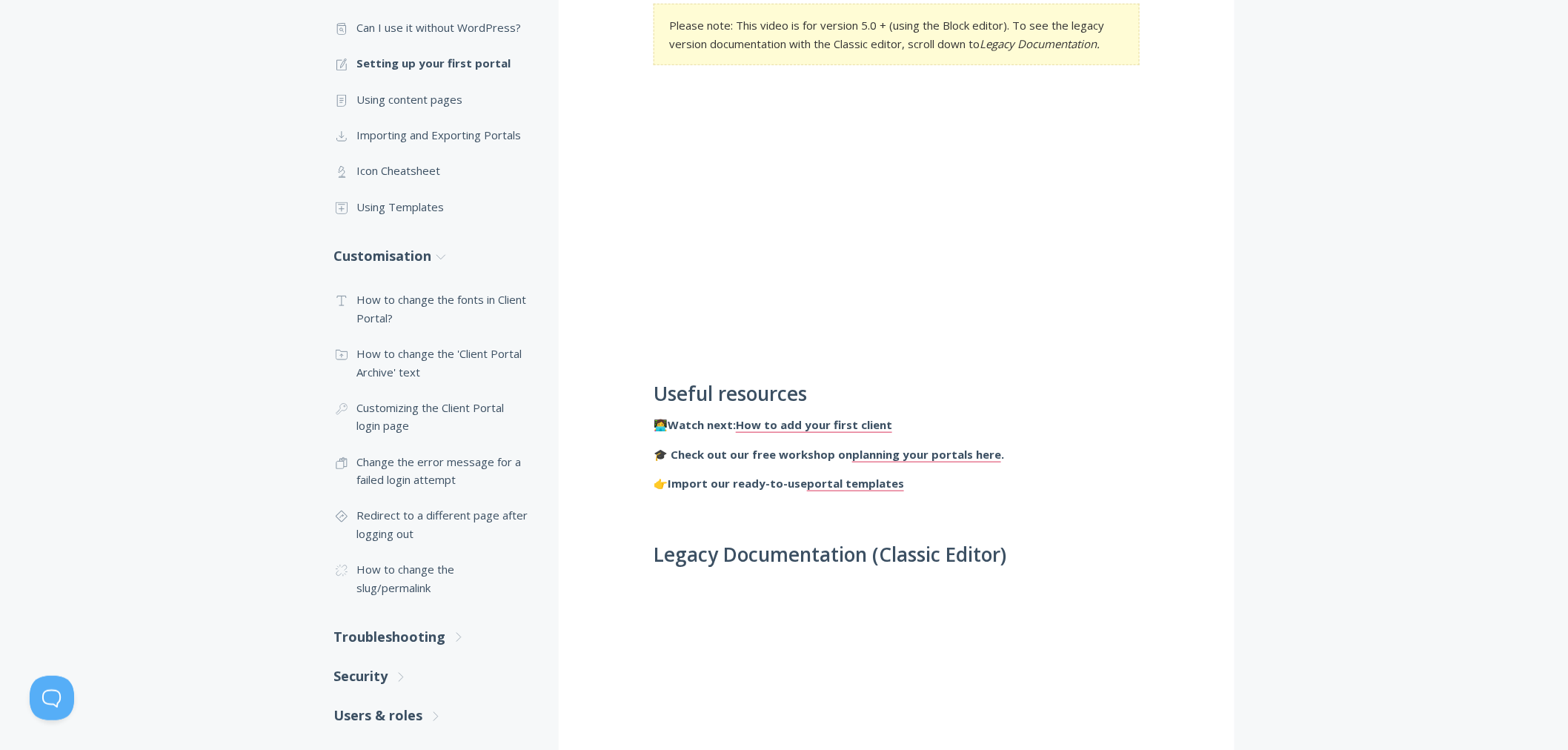
scroll to position [411, 0]
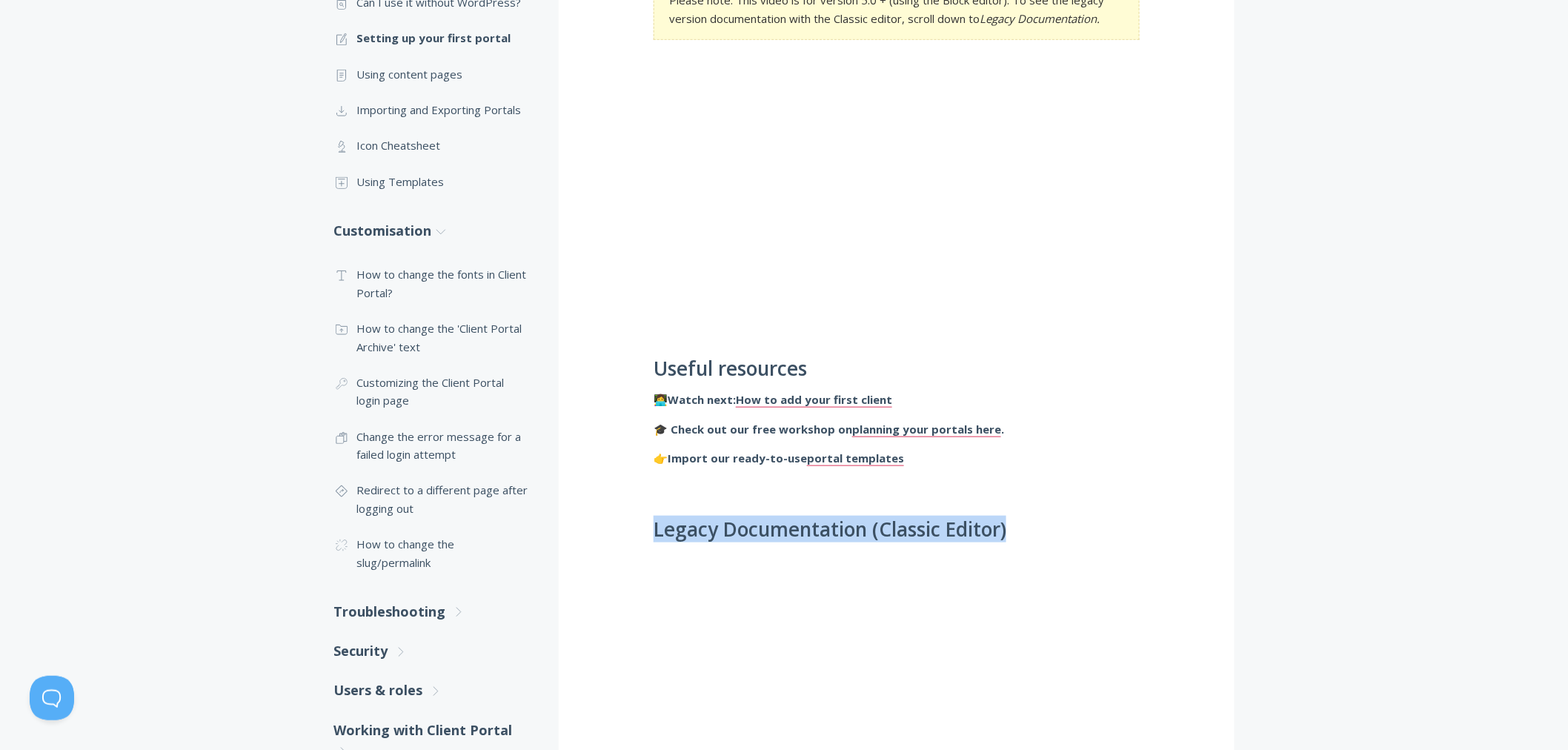
drag, startPoint x: 728, startPoint y: 537, endPoint x: 1018, endPoint y: 522, distance: 290.4
click at [1018, 521] on h2 "Legacy Documentation (Classic Editor)" at bounding box center [896, 529] width 486 height 22
click at [1008, 454] on p "👉 Import our ready-to-use portal templates" at bounding box center [896, 458] width 486 height 17
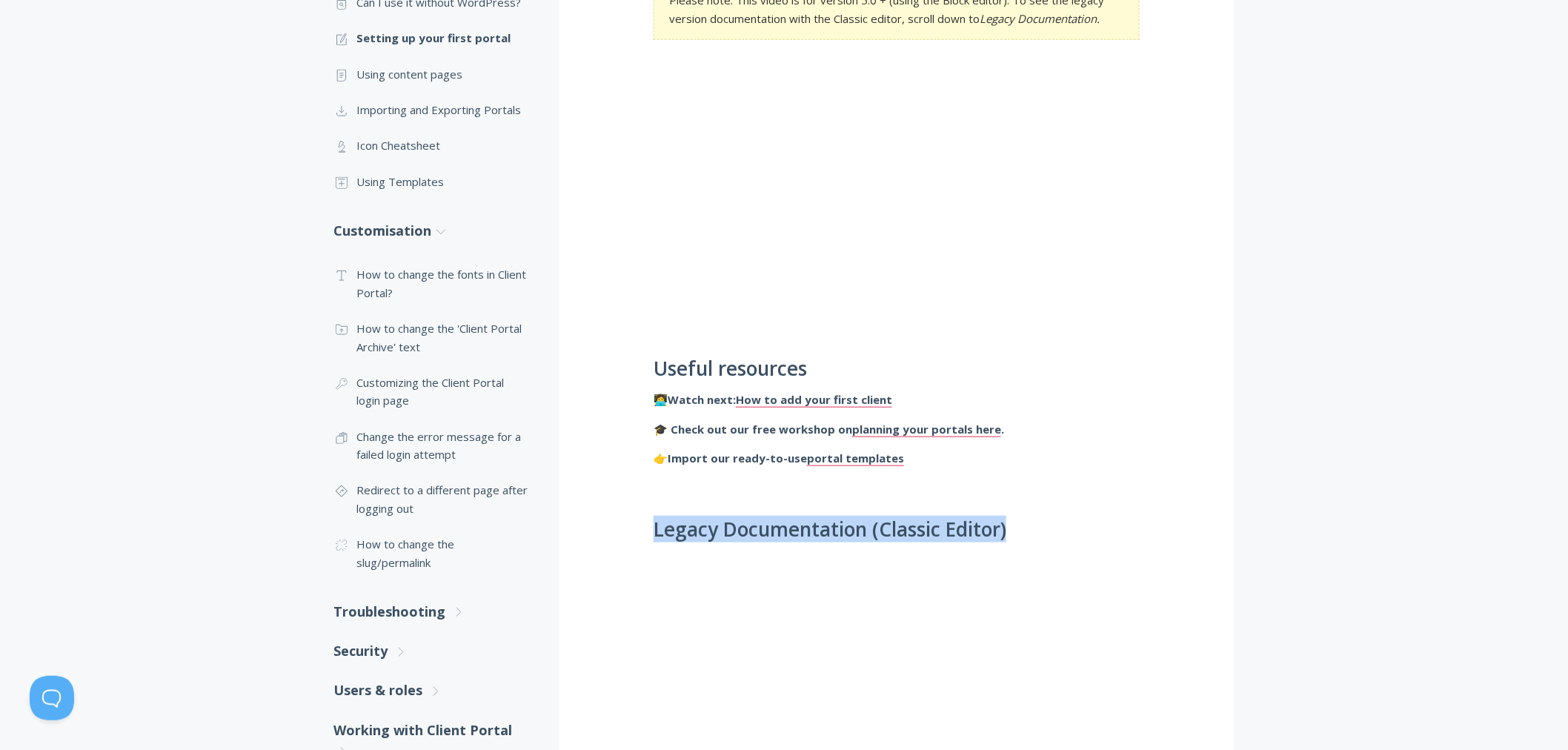
drag, startPoint x: 1031, startPoint y: 530, endPoint x: 648, endPoint y: 519, distance: 383.2
click at [657, 521] on h2 "Legacy Documentation (Classic Editor)" at bounding box center [896, 529] width 486 height 22
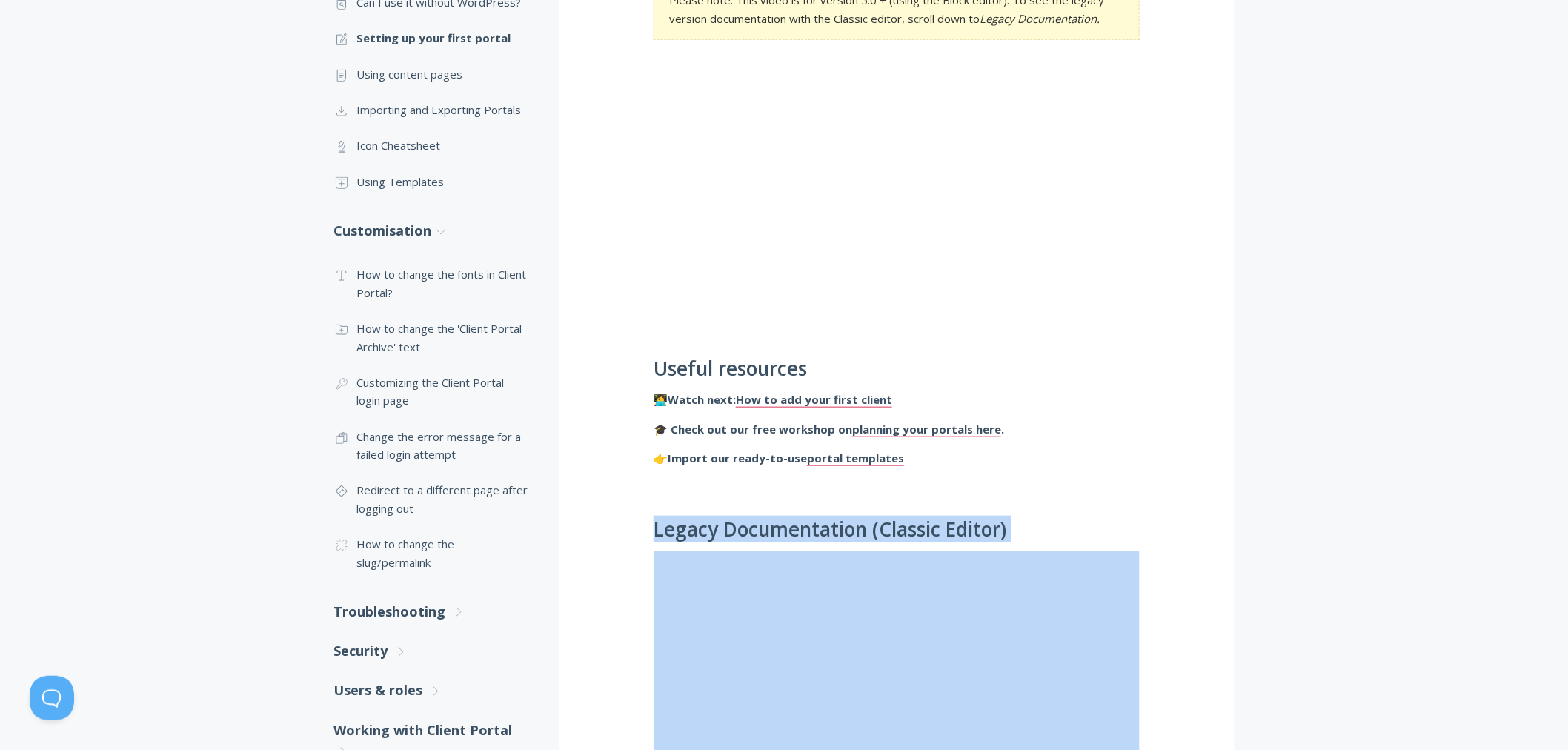
drag, startPoint x: 659, startPoint y: 523, endPoint x: 1019, endPoint y: 533, distance: 360.1
click at [1019, 533] on h2 "Legacy Documentation (Classic Editor)" at bounding box center [896, 529] width 486 height 22
click at [1011, 529] on h2 "Legacy Documentation (Classic Editor)" at bounding box center [896, 529] width 486 height 22
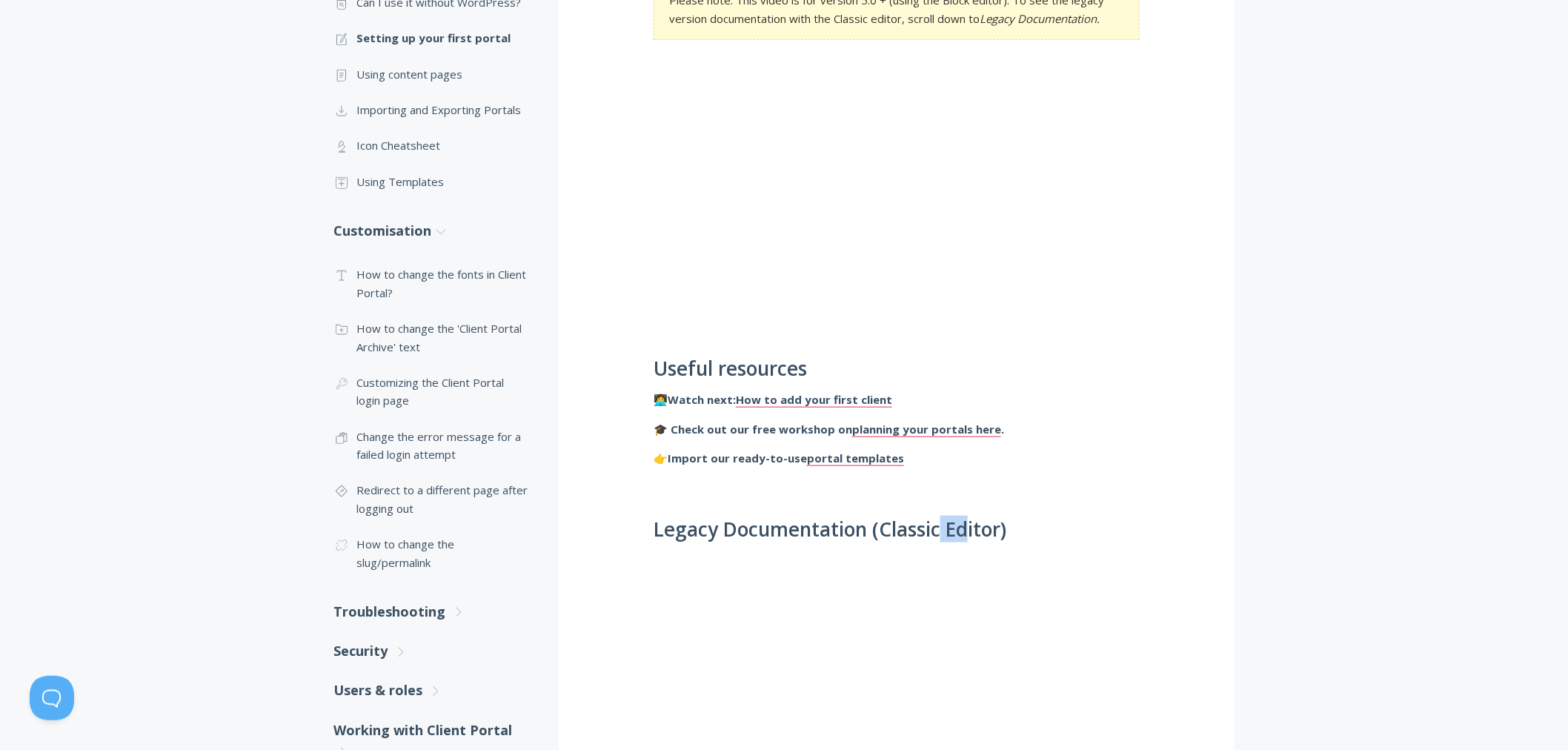
drag, startPoint x: 939, startPoint y: 521, endPoint x: 973, endPoint y: 531, distance: 35.4
click at [973, 531] on h2 "Legacy Documentation (Classic Editor)" at bounding box center [896, 529] width 486 height 22
click at [1013, 524] on h2 "Legacy Documentation (Classic Editor)" at bounding box center [896, 529] width 486 height 22
drag, startPoint x: 1022, startPoint y: 526, endPoint x: 682, endPoint y: 525, distance: 340.0
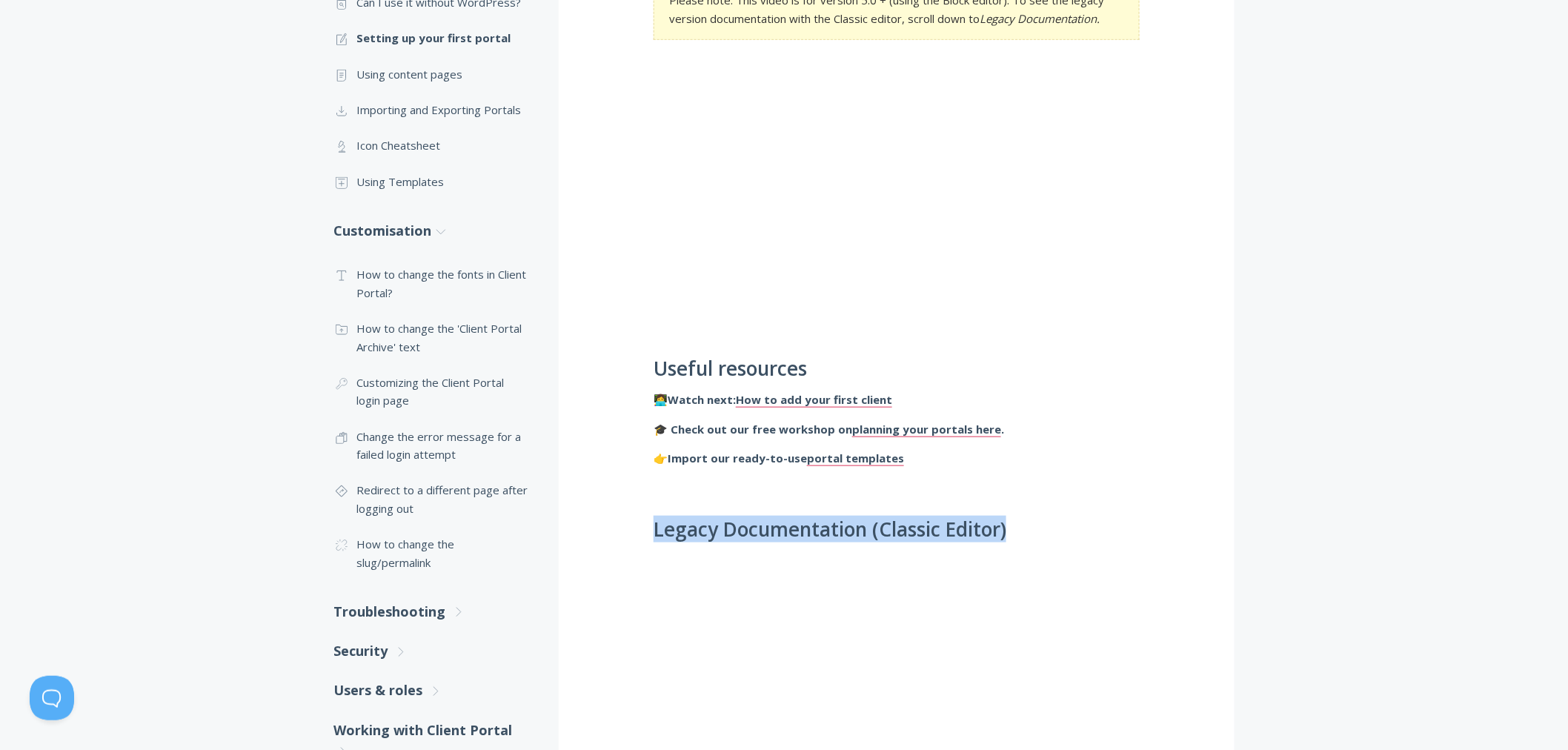
click at [682, 525] on h2 "Legacy Documentation (Classic Editor)" at bounding box center [896, 529] width 486 height 22
drag, startPoint x: 653, startPoint y: 522, endPoint x: 1035, endPoint y: 516, distance: 382.0
click at [981, 491] on p at bounding box center [896, 487] width 486 height 17
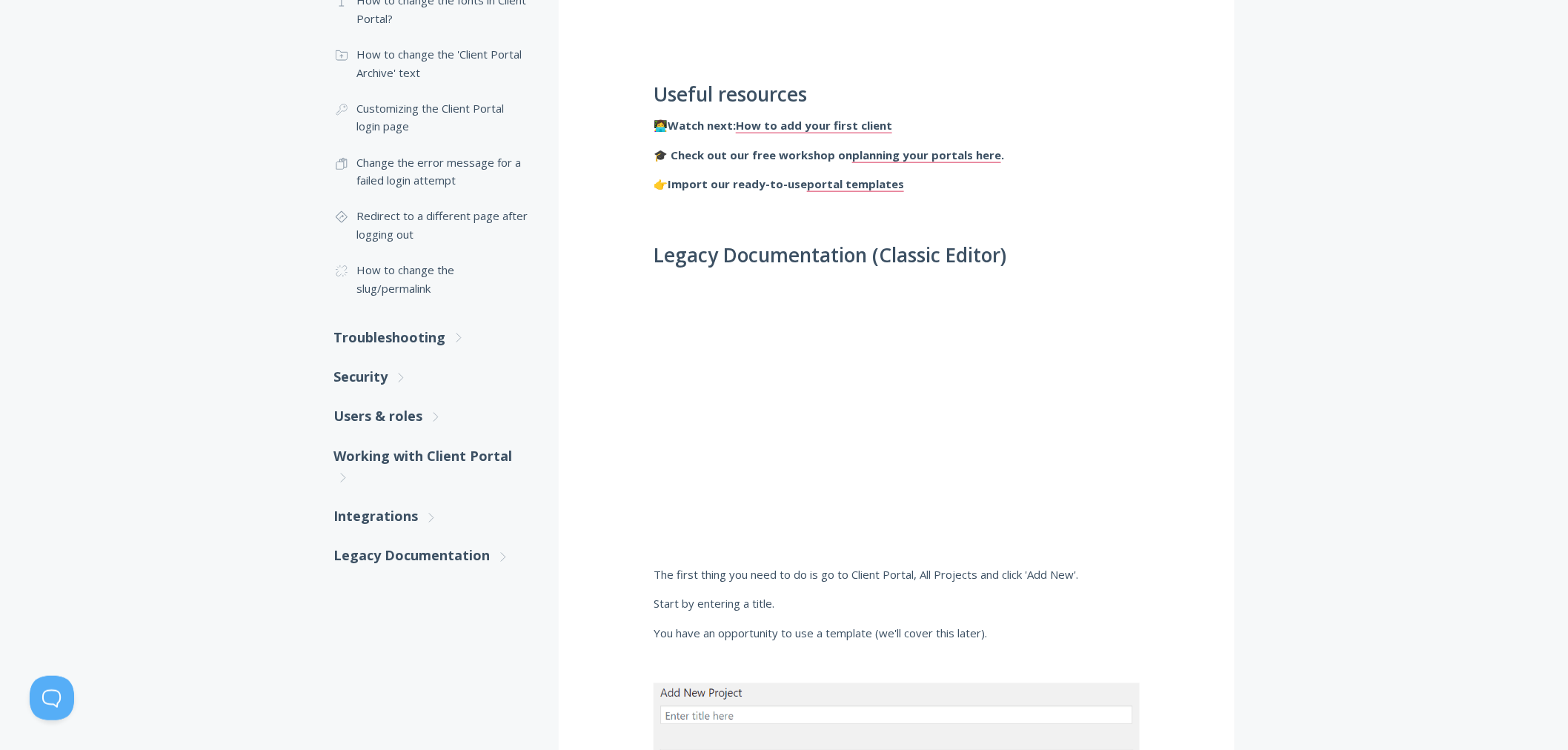
scroll to position [987, 0]
